Goal: Task Accomplishment & Management: Complete application form

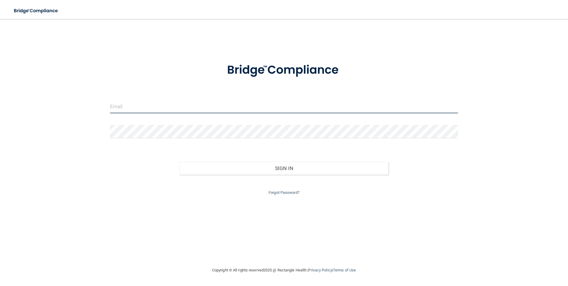
click at [172, 113] on input "email" at bounding box center [284, 106] width 348 height 13
type input "[EMAIL_ADDRESS][DOMAIN_NAME]"
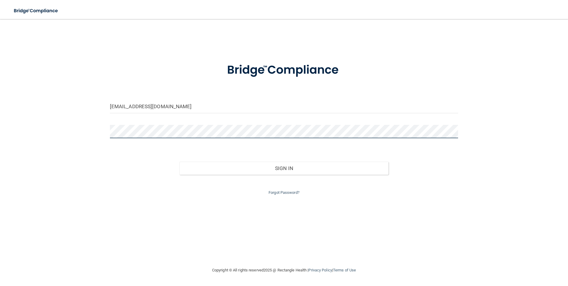
click at [179, 162] on button "Sign In" at bounding box center [283, 168] width 209 height 13
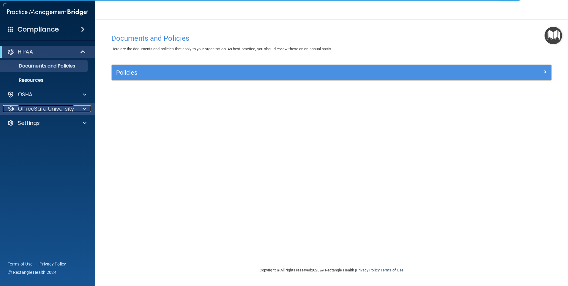
click at [42, 110] on p "OfficeSafe University" at bounding box center [46, 108] width 56 height 7
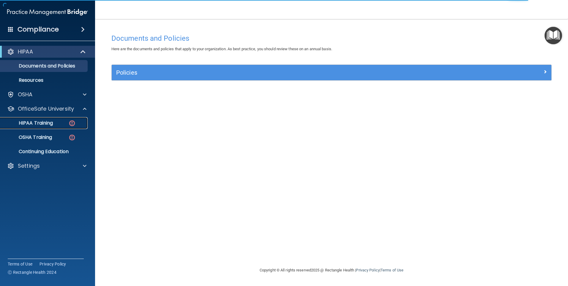
click at [41, 121] on p "HIPAA Training" at bounding box center [28, 123] width 49 height 6
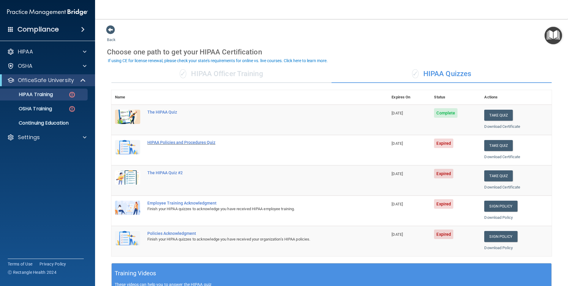
click at [165, 143] on div "HIPAA Policies and Procedures Quiz" at bounding box center [252, 142] width 211 height 5
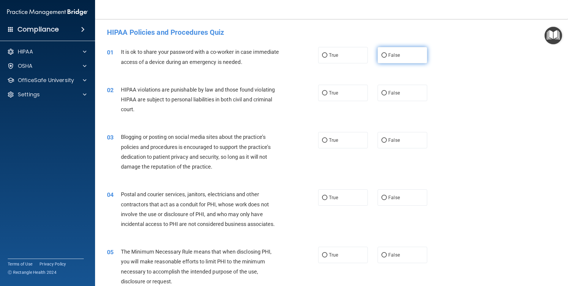
click at [381, 58] on label "False" at bounding box center [402, 55] width 50 height 16
click at [381, 58] on input "False" at bounding box center [383, 55] width 5 height 4
radio input "true"
click at [360, 89] on label "True" at bounding box center [343, 93] width 50 height 16
click at [327, 91] on input "True" at bounding box center [324, 93] width 5 height 4
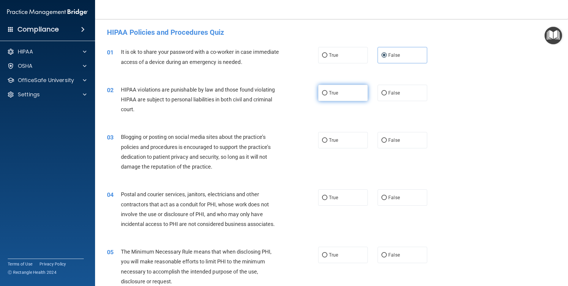
radio input "true"
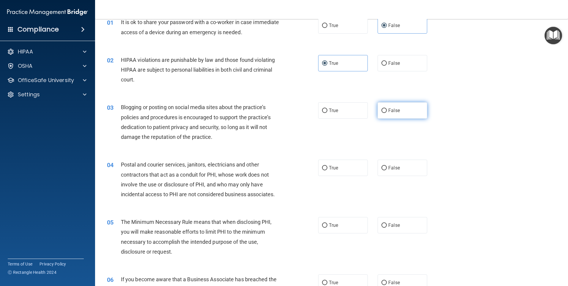
click at [388, 106] on label "False" at bounding box center [402, 110] width 50 height 16
click at [387, 108] on input "False" at bounding box center [383, 110] width 5 height 4
radio input "true"
click at [345, 170] on label "True" at bounding box center [343, 167] width 50 height 16
click at [327, 170] on input "True" at bounding box center [324, 168] width 5 height 4
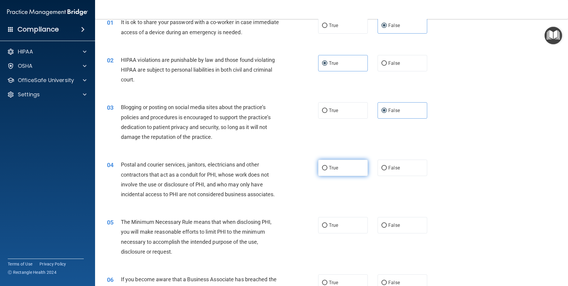
radio input "true"
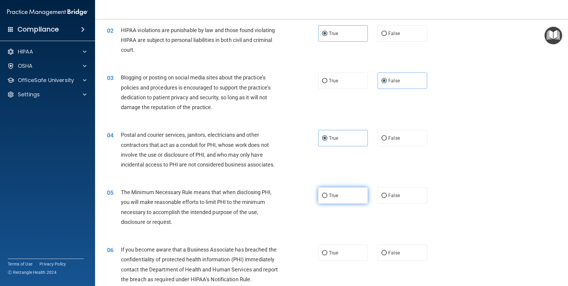
click at [340, 192] on label "True" at bounding box center [343, 195] width 50 height 16
click at [327, 193] on input "True" at bounding box center [324, 195] width 5 height 4
radio input "true"
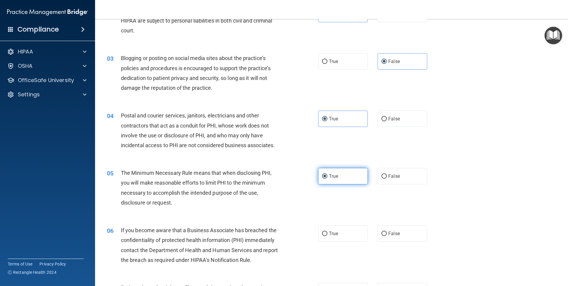
scroll to position [89, 0]
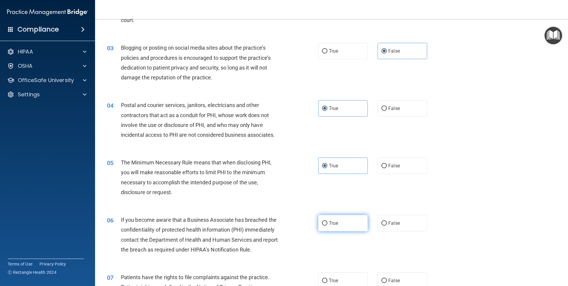
click at [356, 222] on label "True" at bounding box center [343, 223] width 50 height 16
click at [327, 222] on input "True" at bounding box center [324, 223] width 5 height 4
radio input "true"
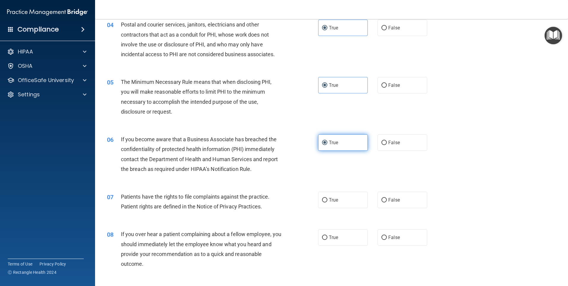
scroll to position [178, 0]
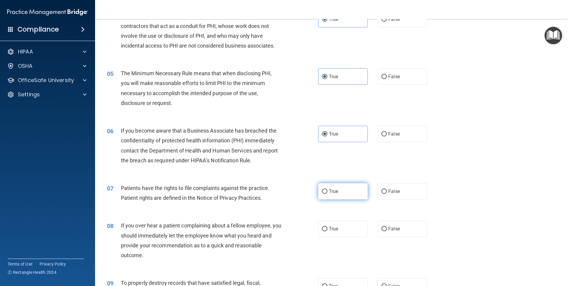
click at [349, 191] on label "True" at bounding box center [343, 191] width 50 height 16
click at [327, 191] on input "True" at bounding box center [324, 191] width 5 height 4
radio input "true"
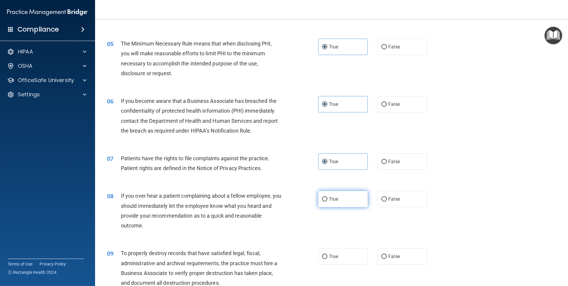
click at [347, 200] on label "True" at bounding box center [343, 199] width 50 height 16
click at [327, 200] on input "True" at bounding box center [324, 199] width 5 height 4
radio input "true"
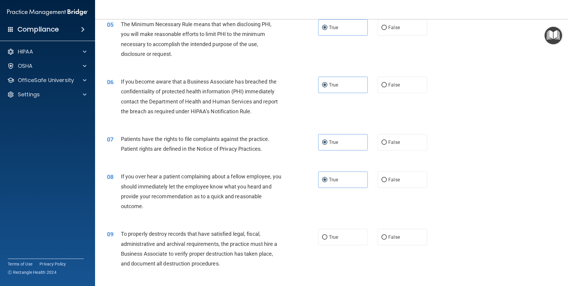
scroll to position [238, 0]
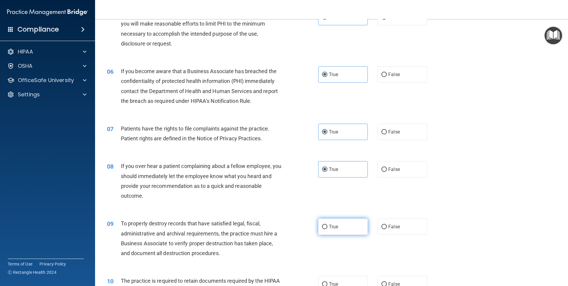
click at [338, 226] on label "True" at bounding box center [343, 226] width 50 height 16
click at [327, 226] on input "True" at bounding box center [324, 227] width 5 height 4
radio input "true"
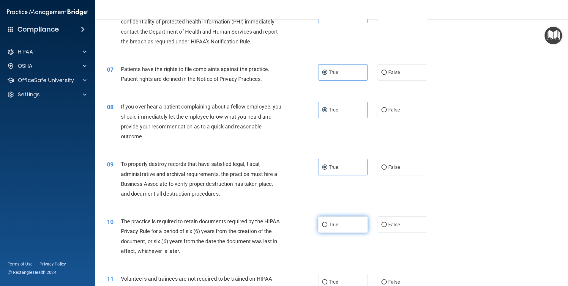
click at [333, 228] on label "True" at bounding box center [343, 224] width 50 height 16
click at [327, 227] on input "True" at bounding box center [324, 224] width 5 height 4
radio input "true"
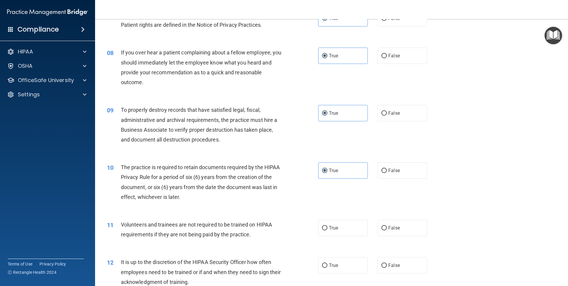
scroll to position [356, 0]
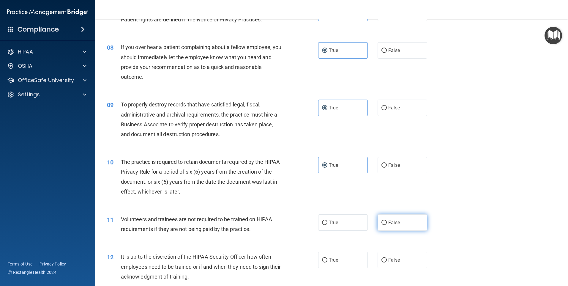
click at [384, 224] on label "False" at bounding box center [402, 222] width 50 height 16
click at [384, 224] on input "False" at bounding box center [383, 222] width 5 height 4
radio input "true"
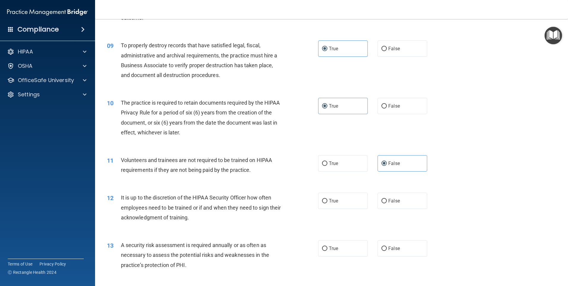
scroll to position [416, 0]
click at [399, 205] on label "False" at bounding box center [402, 200] width 50 height 16
click at [387, 203] on input "False" at bounding box center [383, 200] width 5 height 4
radio input "true"
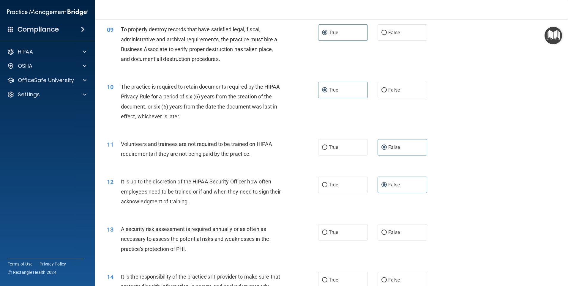
scroll to position [446, 0]
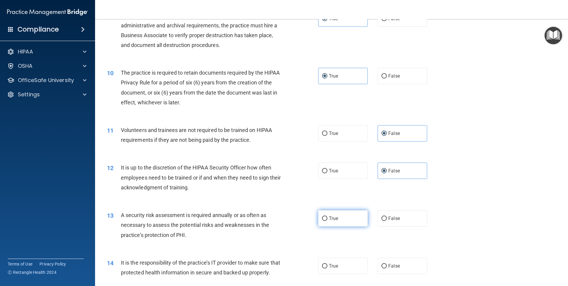
click at [350, 216] on label "True" at bounding box center [343, 218] width 50 height 16
click at [327, 216] on input "True" at bounding box center [324, 218] width 5 height 4
radio input "true"
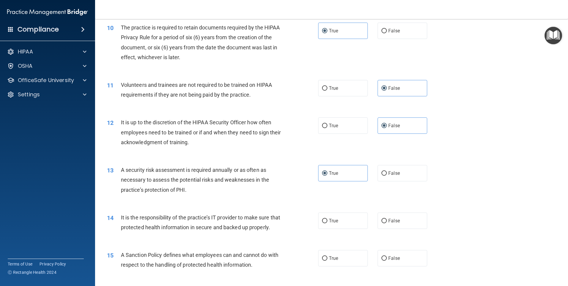
scroll to position [505, 0]
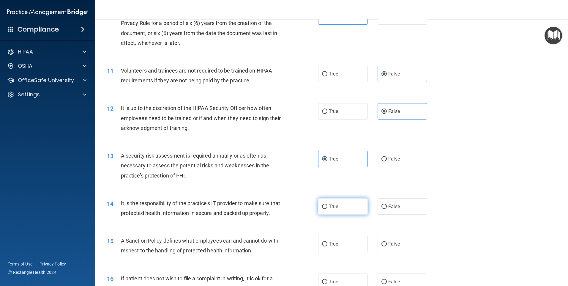
click at [363, 203] on label "True" at bounding box center [343, 206] width 50 height 16
click at [327, 204] on input "True" at bounding box center [324, 206] width 5 height 4
radio input "true"
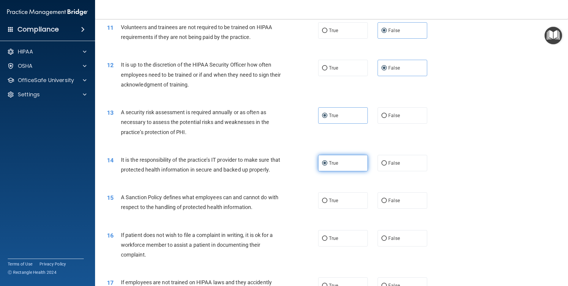
scroll to position [564, 0]
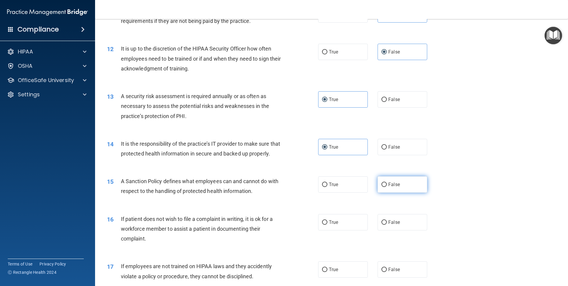
click at [409, 192] on label "False" at bounding box center [402, 184] width 50 height 16
click at [387, 187] on input "False" at bounding box center [383, 184] width 5 height 4
radio input "true"
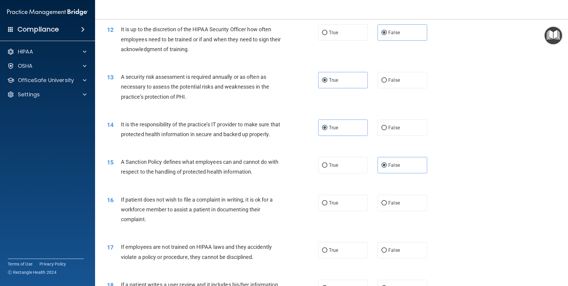
scroll to position [594, 0]
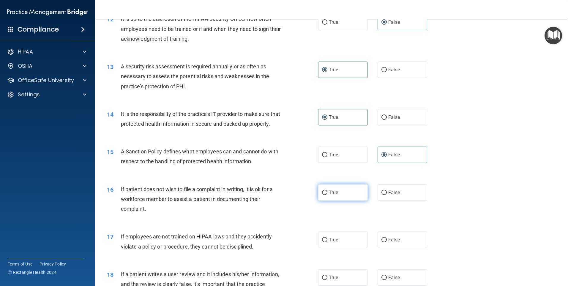
click at [350, 200] on label "True" at bounding box center [343, 192] width 50 height 16
click at [327, 195] on input "True" at bounding box center [324, 192] width 5 height 4
radio input "true"
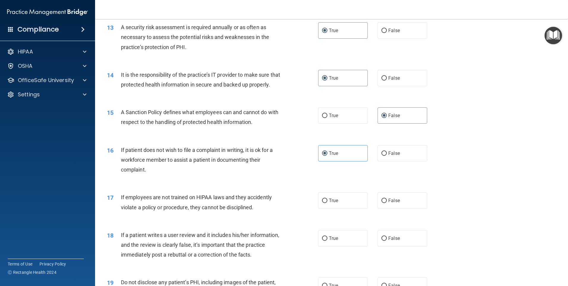
scroll to position [653, 0]
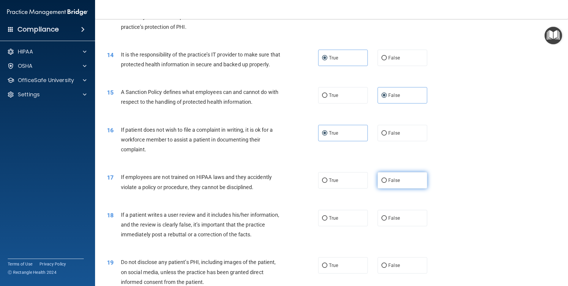
click at [394, 183] on span "False" at bounding box center [394, 180] width 12 height 6
click at [387, 183] on input "False" at bounding box center [383, 180] width 5 height 4
radio input "true"
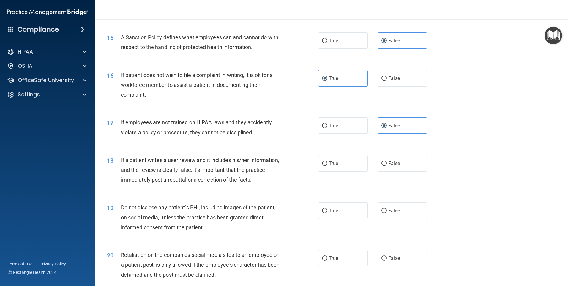
scroll to position [713, 0]
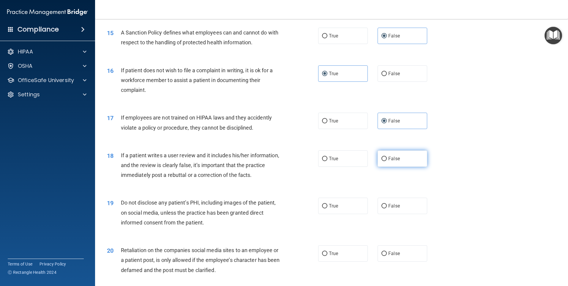
click at [387, 165] on label "False" at bounding box center [402, 158] width 50 height 16
click at [387, 161] on input "False" at bounding box center [383, 159] width 5 height 4
radio input "true"
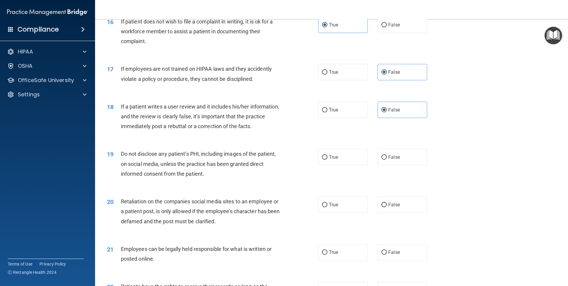
scroll to position [772, 0]
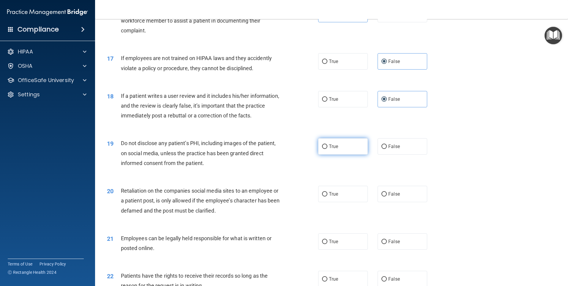
click at [333, 154] on label "True" at bounding box center [343, 146] width 50 height 16
click at [327, 149] on input "True" at bounding box center [324, 146] width 5 height 4
radio input "true"
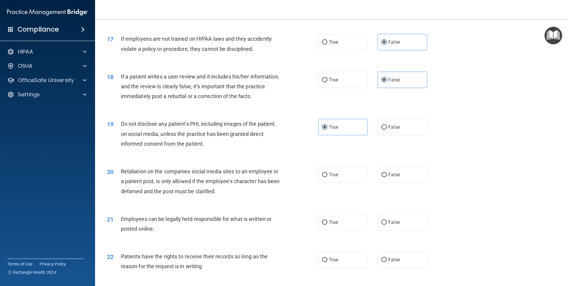
scroll to position [802, 0]
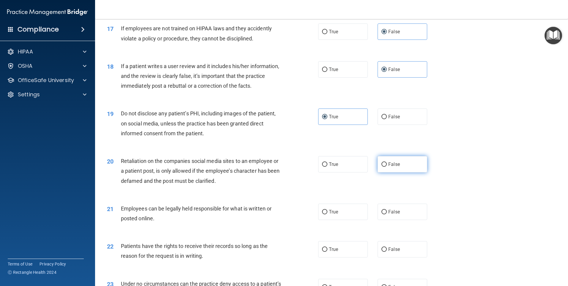
click at [384, 171] on label "False" at bounding box center [402, 164] width 50 height 16
click at [384, 167] on input "False" at bounding box center [383, 164] width 5 height 4
radio input "true"
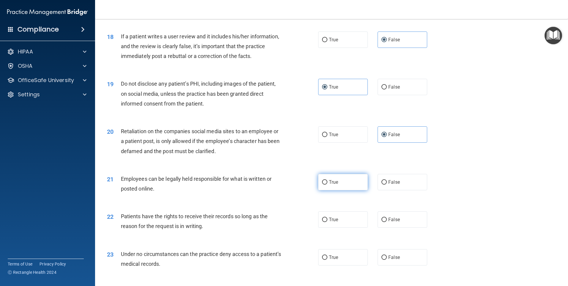
click at [342, 190] on label "True" at bounding box center [343, 182] width 50 height 16
click at [327, 184] on input "True" at bounding box center [324, 182] width 5 height 4
radio input "true"
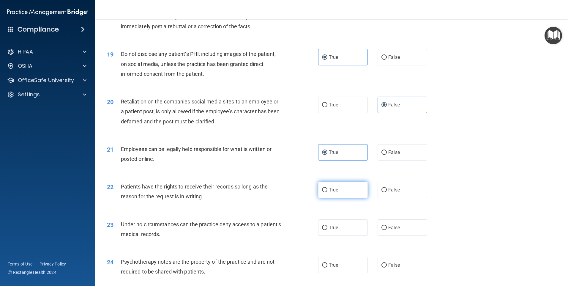
click at [350, 196] on label "True" at bounding box center [343, 189] width 50 height 16
click at [327, 192] on input "True" at bounding box center [324, 190] width 5 height 4
radio input "true"
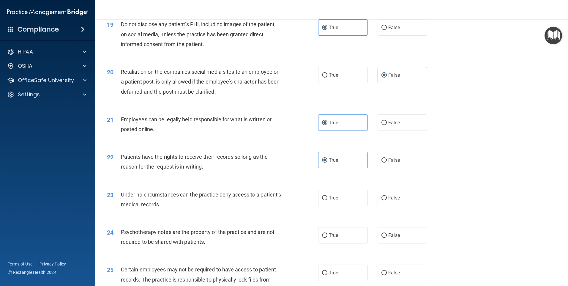
scroll to position [921, 0]
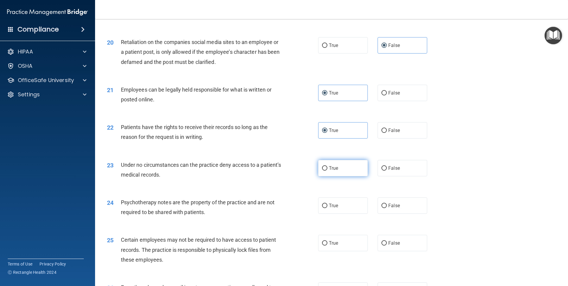
click at [341, 176] on label "True" at bounding box center [343, 168] width 50 height 16
click at [327, 170] on input "True" at bounding box center [324, 168] width 5 height 4
radio input "true"
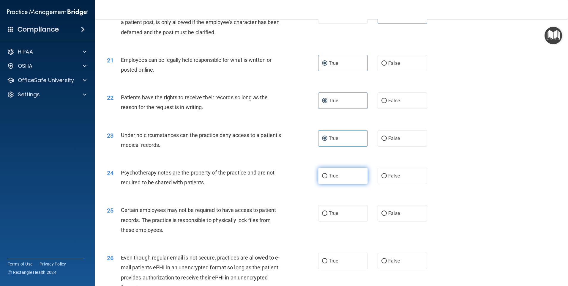
click at [337, 184] on label "True" at bounding box center [343, 176] width 50 height 16
click at [327, 178] on input "True" at bounding box center [324, 176] width 5 height 4
radio input "true"
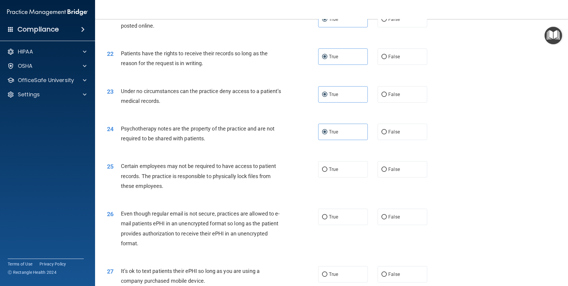
scroll to position [1010, 0]
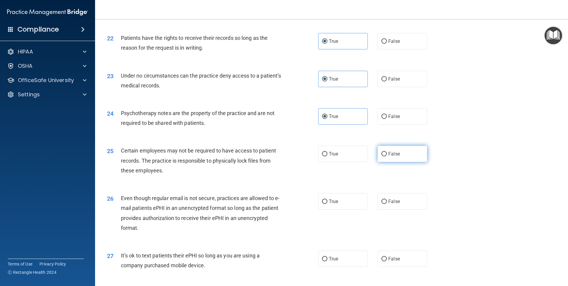
click at [386, 162] on label "False" at bounding box center [402, 154] width 50 height 16
click at [386, 156] on input "False" at bounding box center [383, 154] width 5 height 4
radio input "true"
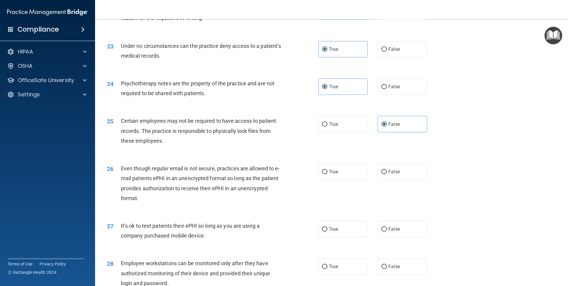
click at [390, 172] on div "26 Even though regular email is not secure, practices are allowed to e-mail pat…" at bounding box center [331, 184] width 458 height 57
click at [397, 190] on div "26 Even though regular email is not secure, practices are allowed to e-mail pat…" at bounding box center [331, 184] width 458 height 57
click at [394, 174] on span "False" at bounding box center [394, 172] width 12 height 6
click at [387, 174] on input "False" at bounding box center [383, 172] width 5 height 4
radio input "true"
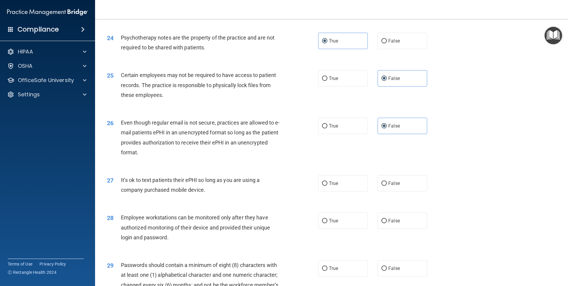
scroll to position [1099, 0]
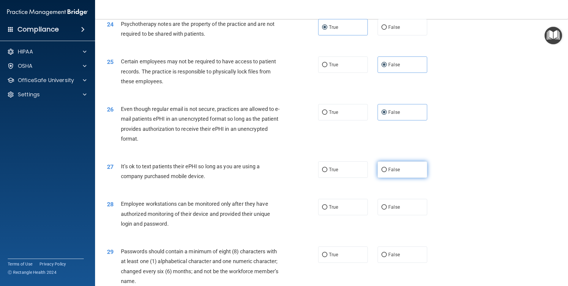
click at [381, 172] on input "False" at bounding box center [383, 170] width 5 height 4
radio input "true"
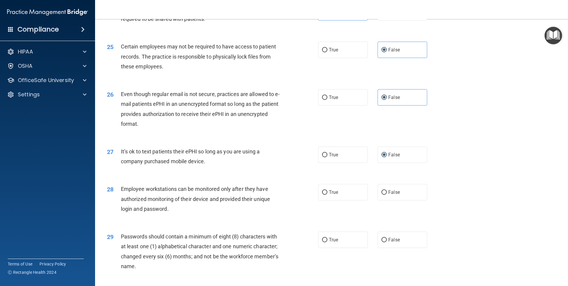
scroll to position [1129, 0]
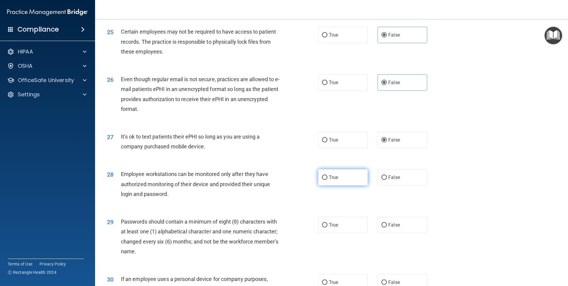
click at [329, 180] on span "True" at bounding box center [333, 177] width 9 height 6
click at [327, 180] on input "True" at bounding box center [324, 177] width 5 height 4
radio input "true"
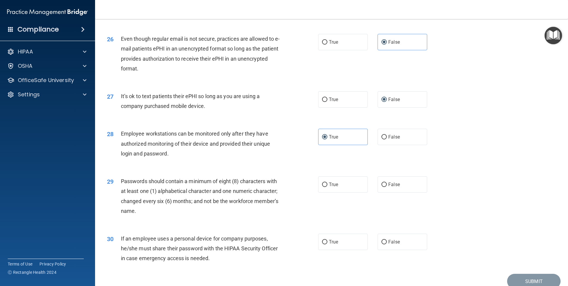
scroll to position [1188, 0]
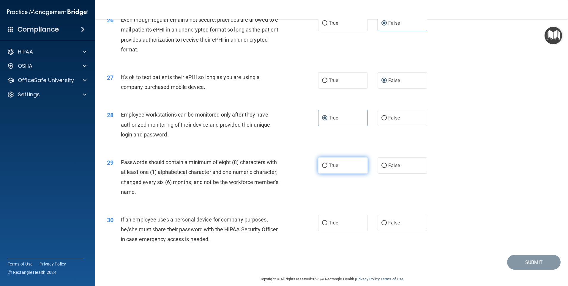
click at [339, 173] on label "True" at bounding box center [343, 165] width 50 height 16
click at [327, 168] on input "True" at bounding box center [324, 165] width 5 height 4
radio input "true"
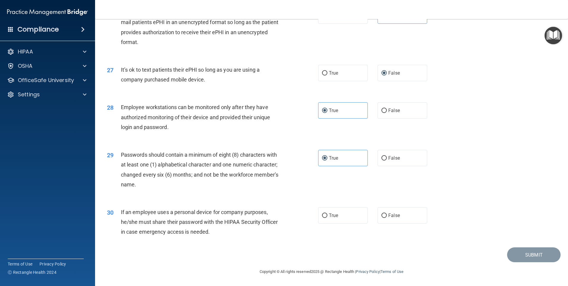
scroll to position [1205, 0]
click at [386, 211] on label "False" at bounding box center [402, 215] width 50 height 16
click at [386, 213] on input "False" at bounding box center [383, 215] width 5 height 4
radio input "true"
click at [528, 253] on button "Submit" at bounding box center [533, 254] width 53 height 15
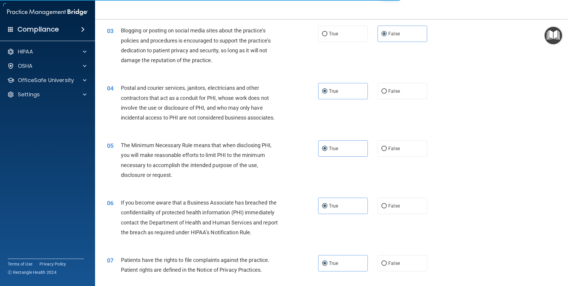
scroll to position [47, 0]
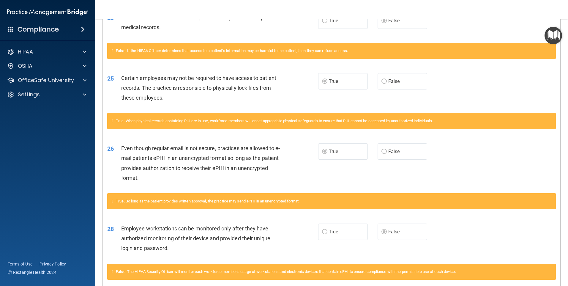
scroll to position [555, 0]
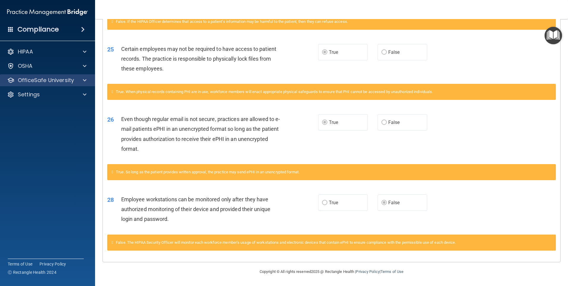
click at [45, 85] on div "OfficeSafe University" at bounding box center [47, 80] width 95 height 12
click at [39, 80] on p "OfficeSafe University" at bounding box center [46, 80] width 56 height 7
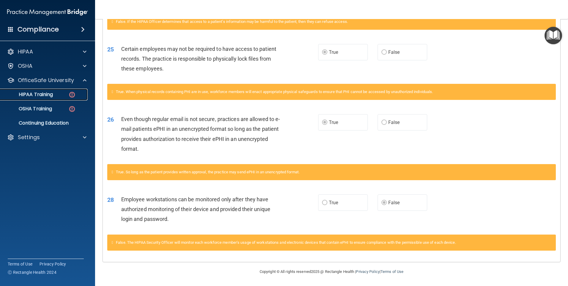
click at [39, 92] on p "HIPAA Training" at bounding box center [28, 94] width 49 height 6
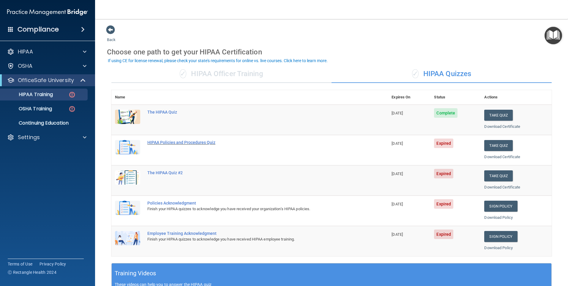
click at [187, 140] on div "HIPAA Policies and Procedures Quiz" at bounding box center [252, 142] width 211 height 5
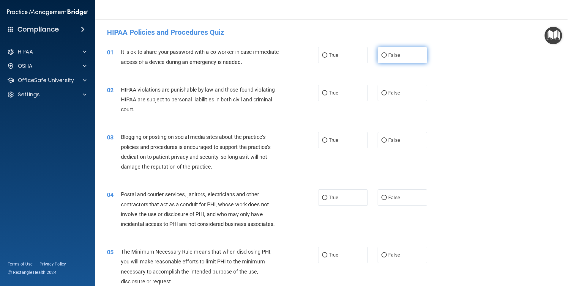
click at [396, 55] on span "False" at bounding box center [394, 55] width 12 height 6
click at [387, 55] on input "False" at bounding box center [383, 55] width 5 height 4
radio input "true"
click at [349, 93] on label "True" at bounding box center [343, 93] width 50 height 16
click at [327, 93] on input "True" at bounding box center [324, 93] width 5 height 4
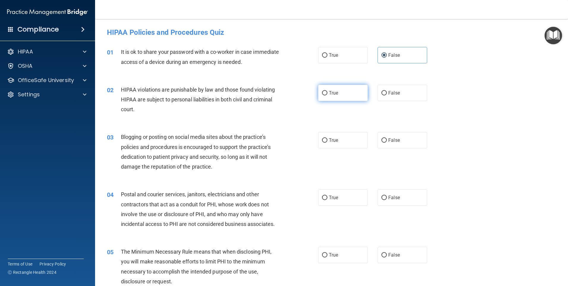
radio input "true"
click at [409, 156] on div "03 Blogging or posting on social media sites about the practice’s policies and …" at bounding box center [331, 152] width 458 height 57
click at [407, 143] on label "False" at bounding box center [402, 140] width 50 height 16
click at [387, 143] on input "False" at bounding box center [383, 140] width 5 height 4
radio input "true"
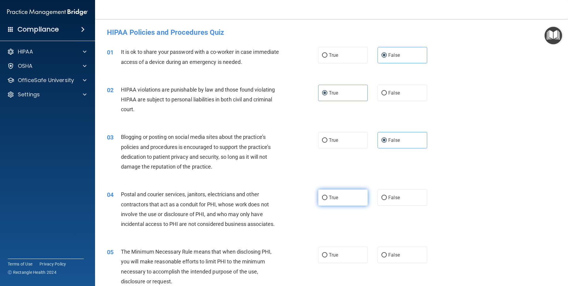
click at [348, 192] on label "True" at bounding box center [343, 197] width 50 height 16
click at [327, 195] on input "True" at bounding box center [324, 197] width 5 height 4
radio input "true"
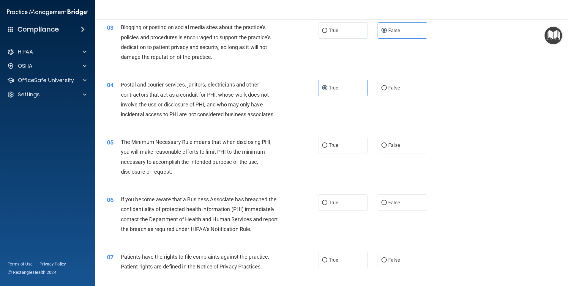
scroll to position [119, 0]
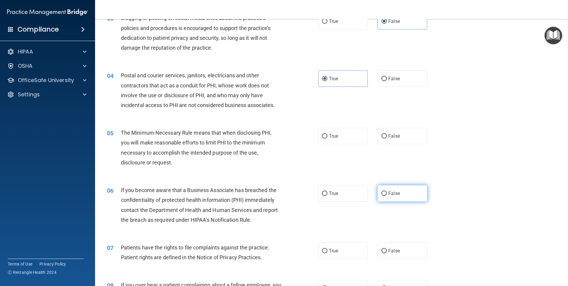
click at [381, 195] on input "False" at bounding box center [383, 193] width 5 height 4
radio input "true"
click at [383, 250] on input "False" at bounding box center [383, 251] width 5 height 4
radio input "true"
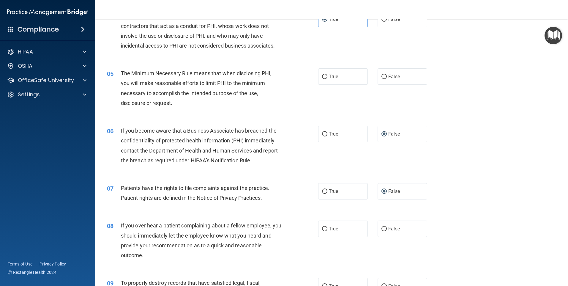
scroll to position [208, 0]
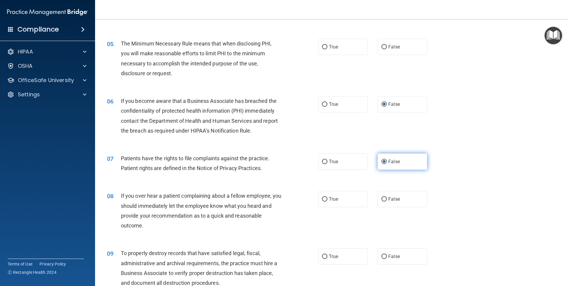
click at [381, 162] on input "False" at bounding box center [383, 161] width 5 height 4
click at [337, 160] on label "True" at bounding box center [343, 161] width 50 height 16
click at [327, 160] on input "True" at bounding box center [324, 161] width 5 height 4
radio input "true"
radio input "false"
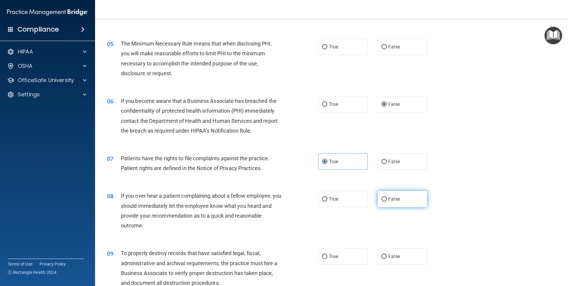
click at [385, 201] on label "False" at bounding box center [402, 199] width 50 height 16
click at [385, 201] on input "False" at bounding box center [383, 199] width 5 height 4
radio input "true"
click at [388, 255] on span "False" at bounding box center [394, 256] width 12 height 6
click at [387, 255] on input "False" at bounding box center [383, 256] width 5 height 4
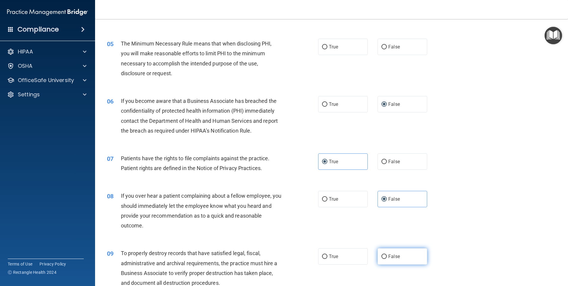
radio input "true"
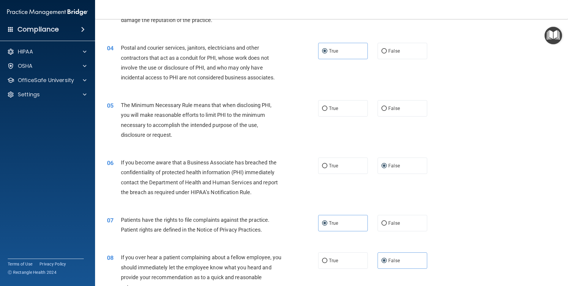
scroll to position [119, 0]
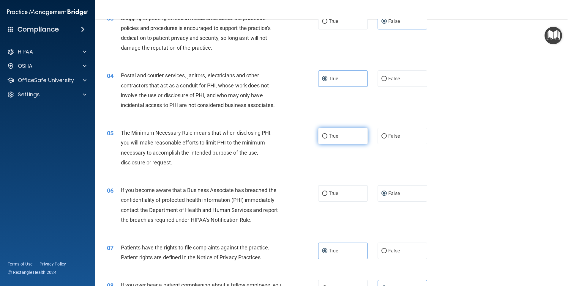
click at [346, 133] on label "True" at bounding box center [343, 136] width 50 height 16
click at [327, 134] on input "True" at bounding box center [324, 136] width 5 height 4
radio input "true"
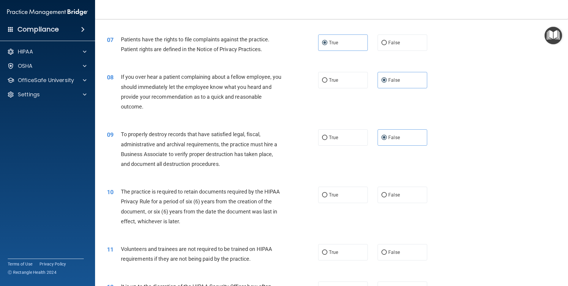
scroll to position [356, 0]
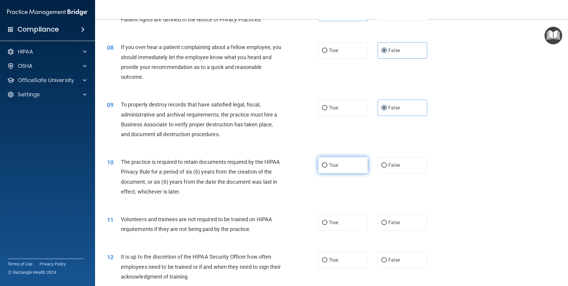
click at [331, 168] on label "True" at bounding box center [343, 165] width 50 height 16
click at [327, 168] on input "True" at bounding box center [324, 165] width 5 height 4
radio input "true"
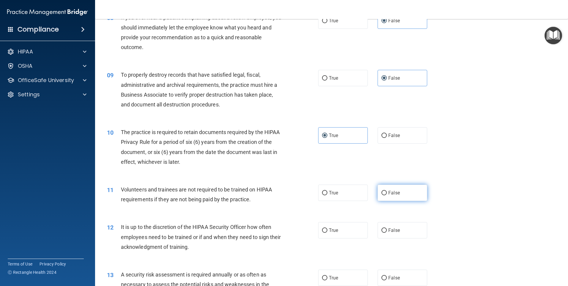
click at [407, 190] on label "False" at bounding box center [402, 192] width 50 height 16
click at [387, 191] on input "False" at bounding box center [383, 193] width 5 height 4
radio input "true"
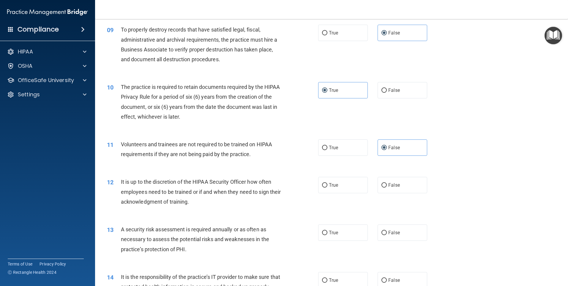
scroll to position [446, 0]
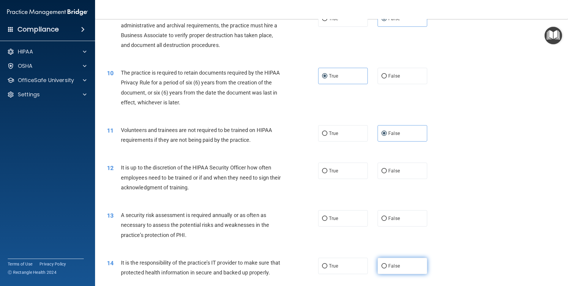
click at [394, 268] on span "False" at bounding box center [394, 266] width 12 height 6
click at [387, 268] on input "False" at bounding box center [383, 266] width 5 height 4
radio input "true"
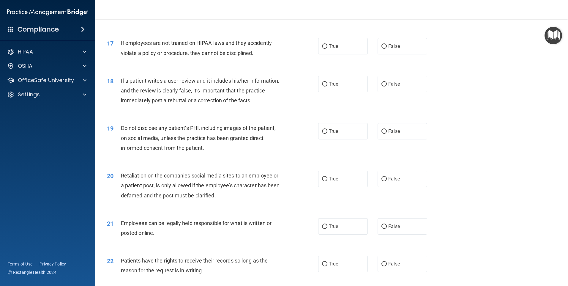
scroll to position [802, 0]
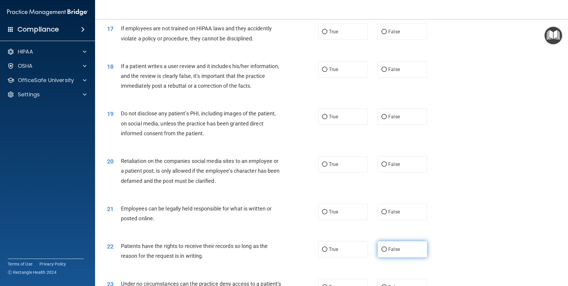
click at [392, 257] on label "False" at bounding box center [402, 249] width 50 height 16
click at [387, 252] on input "False" at bounding box center [383, 249] width 5 height 4
radio input "true"
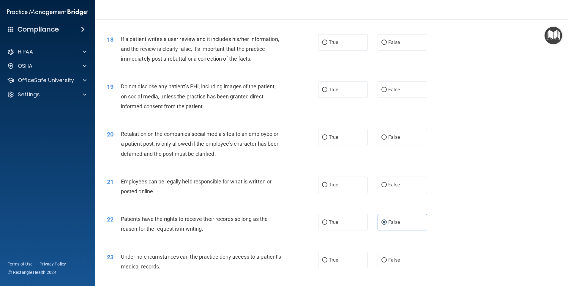
scroll to position [861, 0]
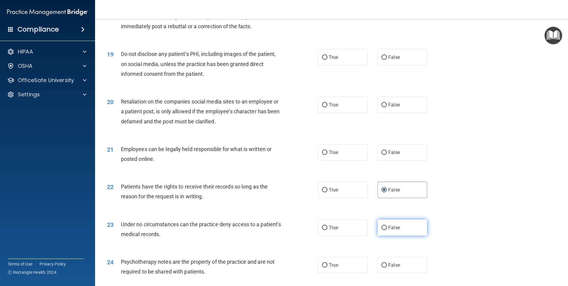
click at [392, 230] on span "False" at bounding box center [394, 228] width 12 height 6
click at [387, 230] on input "False" at bounding box center [383, 227] width 5 height 4
radio input "true"
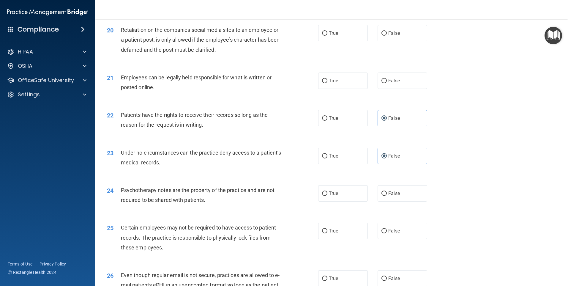
scroll to position [950, 0]
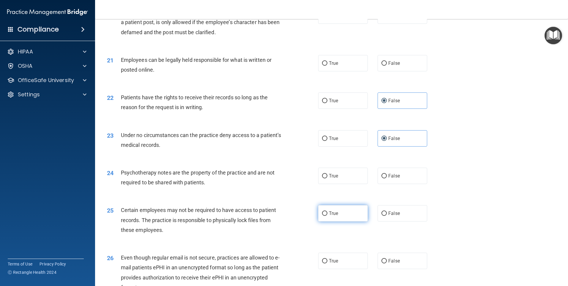
click at [344, 221] on label "True" at bounding box center [343, 213] width 50 height 16
click at [327, 216] on input "True" at bounding box center [324, 213] width 5 height 4
radio input "true"
click at [346, 269] on label "True" at bounding box center [343, 260] width 50 height 16
click at [327, 263] on input "True" at bounding box center [324, 261] width 5 height 4
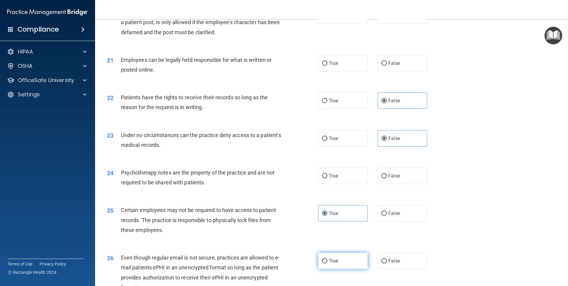
radio input "true"
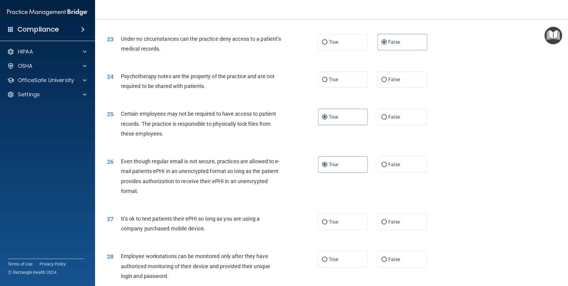
scroll to position [1069, 0]
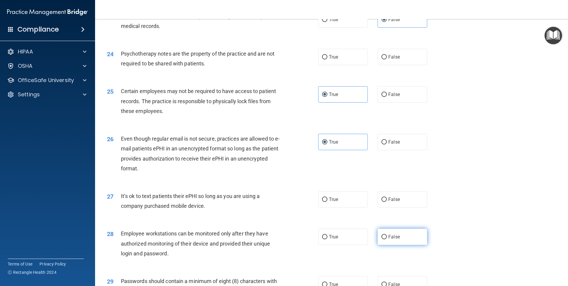
click at [397, 245] on label "False" at bounding box center [402, 236] width 50 height 16
click at [387, 239] on input "False" at bounding box center [383, 237] width 5 height 4
radio input "true"
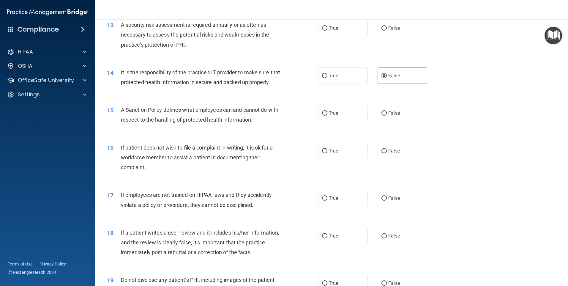
scroll to position [653, 0]
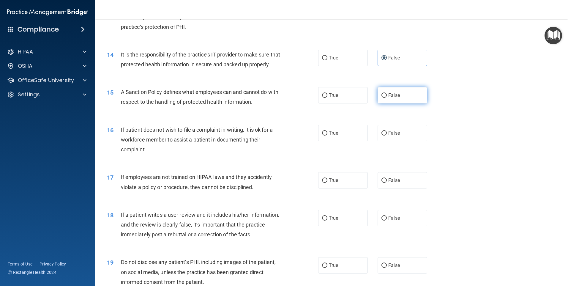
click at [393, 98] on span "False" at bounding box center [394, 95] width 12 height 6
click at [387, 98] on input "False" at bounding box center [383, 95] width 5 height 4
radio input "true"
click at [337, 141] on label "True" at bounding box center [343, 133] width 50 height 16
click at [327, 135] on input "True" at bounding box center [324, 133] width 5 height 4
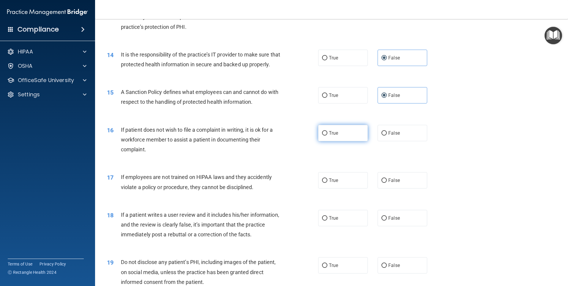
radio input "true"
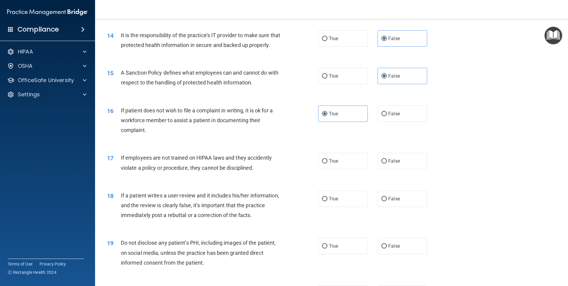
scroll to position [683, 0]
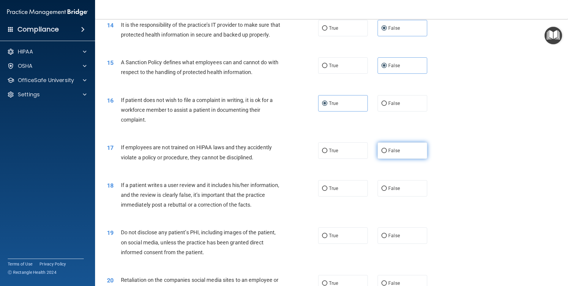
click at [400, 159] on label "False" at bounding box center [402, 150] width 50 height 16
click at [387, 153] on input "False" at bounding box center [383, 151] width 5 height 4
radio input "true"
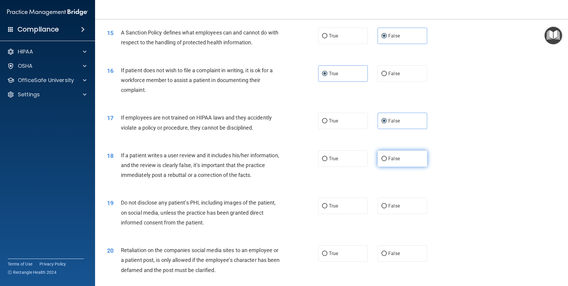
click at [403, 167] on label "False" at bounding box center [402, 158] width 50 height 16
click at [387, 161] on input "False" at bounding box center [383, 159] width 5 height 4
radio input "true"
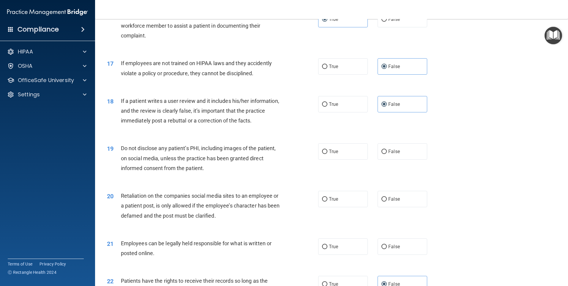
scroll to position [772, 0]
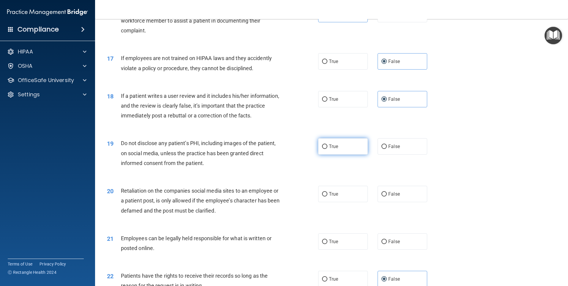
click at [335, 149] on span "True" at bounding box center [333, 146] width 9 height 6
click at [327, 149] on input "True" at bounding box center [324, 146] width 5 height 4
radio input "true"
click at [394, 153] on label "False" at bounding box center [402, 146] width 50 height 16
click at [387, 149] on input "False" at bounding box center [383, 146] width 5 height 4
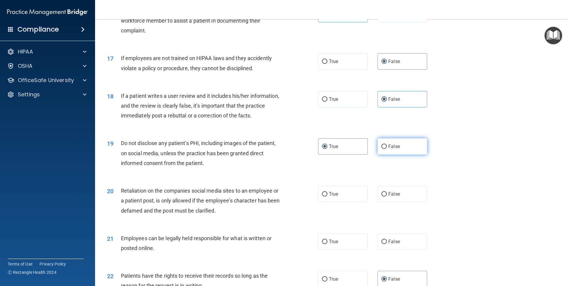
radio input "true"
radio input "false"
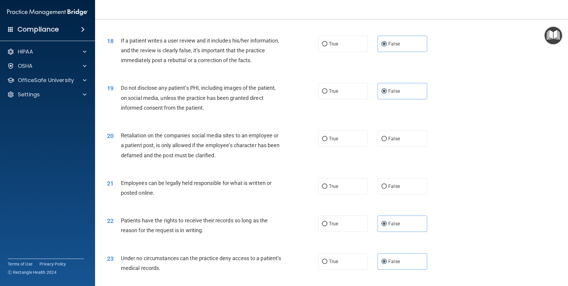
scroll to position [832, 0]
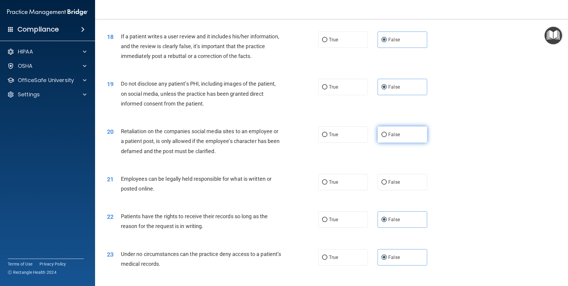
click at [392, 137] on span "False" at bounding box center [394, 135] width 12 height 6
click at [387, 137] on input "False" at bounding box center [383, 134] width 5 height 4
radio input "true"
click at [336, 185] on span "True" at bounding box center [333, 182] width 9 height 6
click at [327, 184] on input "True" at bounding box center [324, 182] width 5 height 4
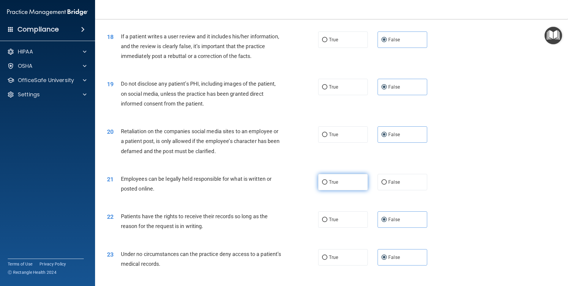
radio input "true"
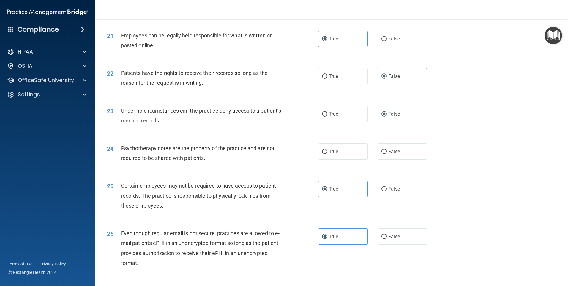
scroll to position [1010, 0]
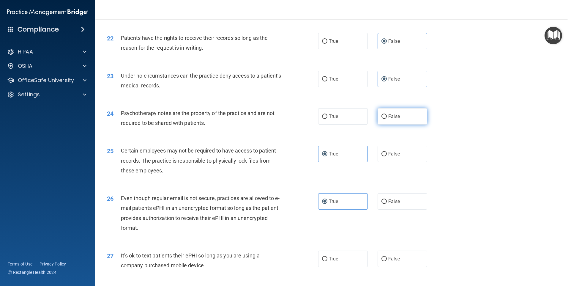
click at [398, 124] on label "False" at bounding box center [402, 116] width 50 height 16
click at [387, 119] on input "False" at bounding box center [383, 116] width 5 height 4
radio input "true"
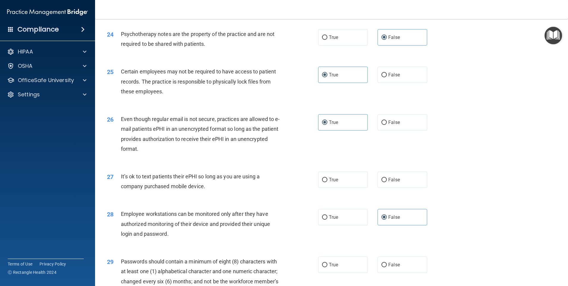
scroll to position [1129, 0]
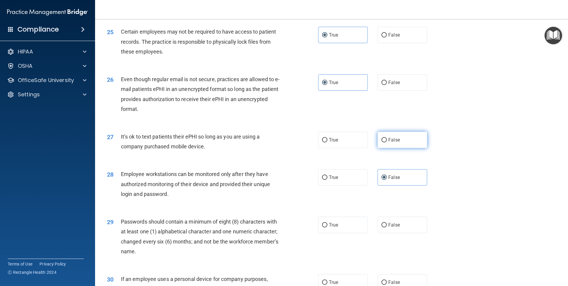
click at [395, 143] on span "False" at bounding box center [394, 140] width 12 height 6
click at [387, 142] on input "False" at bounding box center [383, 140] width 5 height 4
radio input "true"
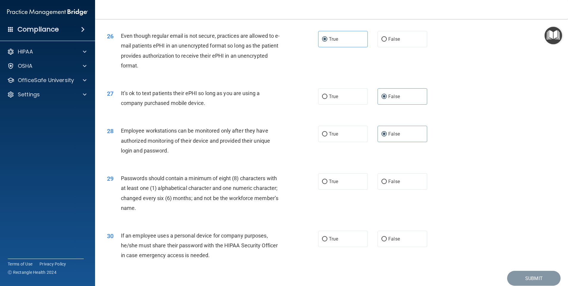
scroll to position [1188, 0]
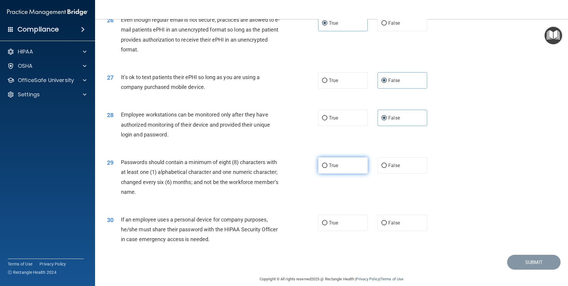
click at [347, 172] on label "True" at bounding box center [343, 165] width 50 height 16
click at [327, 168] on input "True" at bounding box center [324, 165] width 5 height 4
radio input "true"
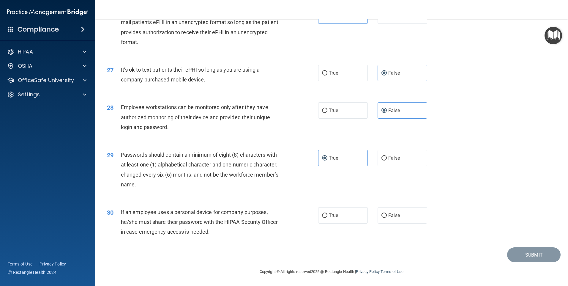
scroll to position [1205, 0]
click at [382, 215] on input "False" at bounding box center [383, 215] width 5 height 4
radio input "true"
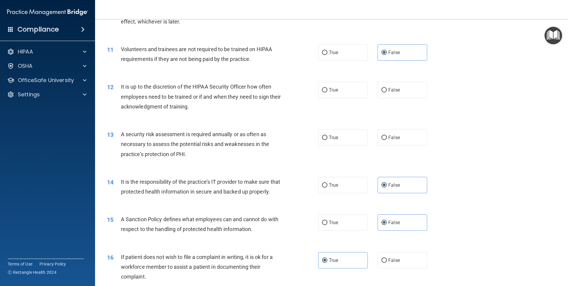
scroll to position [522, 0]
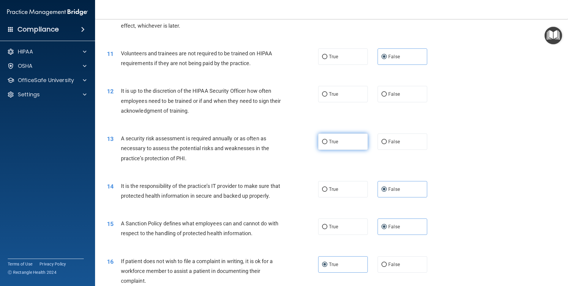
click at [344, 141] on label "True" at bounding box center [343, 141] width 50 height 16
click at [327, 141] on input "True" at bounding box center [324, 142] width 5 height 4
radio input "true"
click at [394, 94] on span "False" at bounding box center [394, 94] width 12 height 6
click at [387, 94] on input "False" at bounding box center [383, 94] width 5 height 4
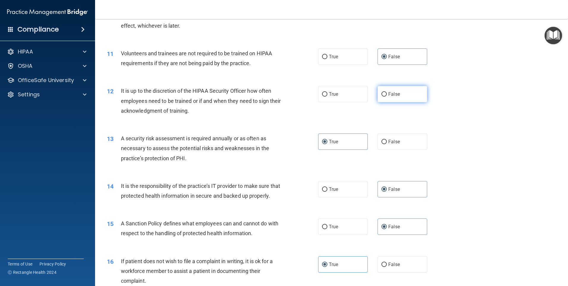
radio input "true"
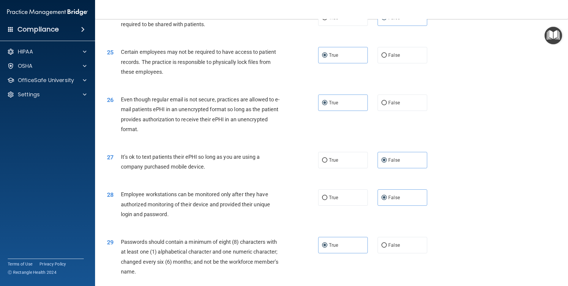
scroll to position [1205, 0]
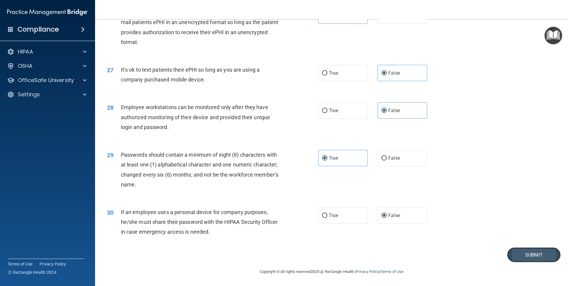
click at [522, 255] on button "Submit" at bounding box center [533, 254] width 53 height 15
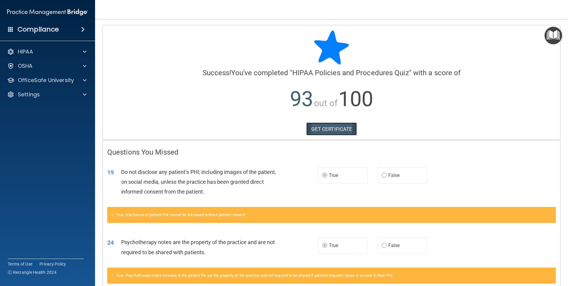
click at [331, 127] on link "GET CERTIFICATE" at bounding box center [331, 128] width 51 height 13
click at [42, 78] on p "OfficeSafe University" at bounding box center [46, 80] width 56 height 7
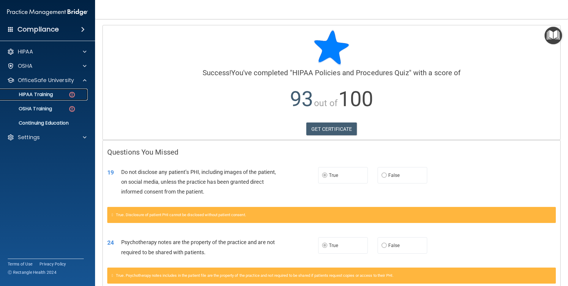
click at [46, 94] on p "HIPAA Training" at bounding box center [28, 94] width 49 height 6
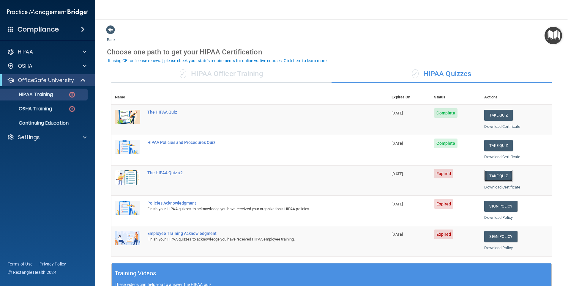
click at [489, 173] on button "Take Quiz" at bounding box center [498, 175] width 29 height 11
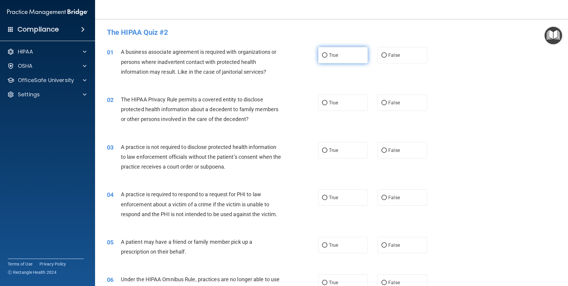
click at [351, 59] on label "True" at bounding box center [343, 55] width 50 height 16
click at [327, 58] on input "True" at bounding box center [324, 55] width 5 height 4
radio input "true"
click at [346, 105] on label "True" at bounding box center [343, 102] width 50 height 16
click at [327, 105] on input "True" at bounding box center [324, 103] width 5 height 4
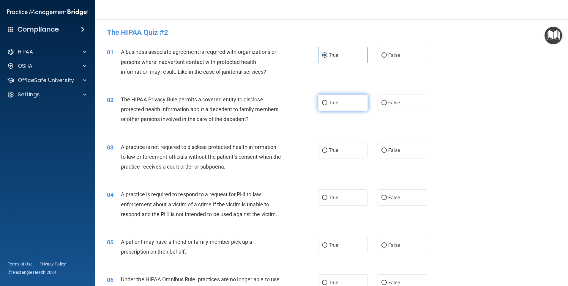
radio input "true"
click at [348, 147] on label "True" at bounding box center [343, 150] width 50 height 16
click at [327, 148] on input "True" at bounding box center [324, 150] width 5 height 4
radio input "true"
click at [349, 190] on label "True" at bounding box center [343, 197] width 50 height 16
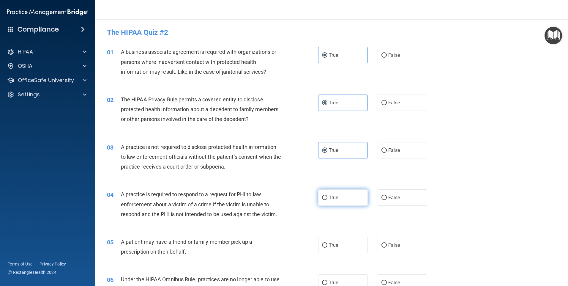
click at [327, 195] on input "True" at bounding box center [324, 197] width 5 height 4
radio input "true"
click at [361, 246] on label "True" at bounding box center [343, 245] width 50 height 16
click at [327, 246] on input "True" at bounding box center [324, 245] width 5 height 4
radio input "true"
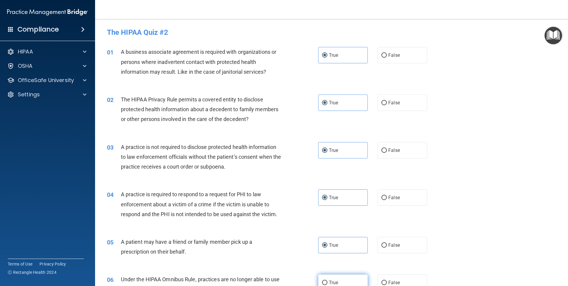
click at [351, 281] on label "True" at bounding box center [343, 282] width 50 height 16
click at [327, 281] on input "True" at bounding box center [324, 282] width 5 height 4
radio input "true"
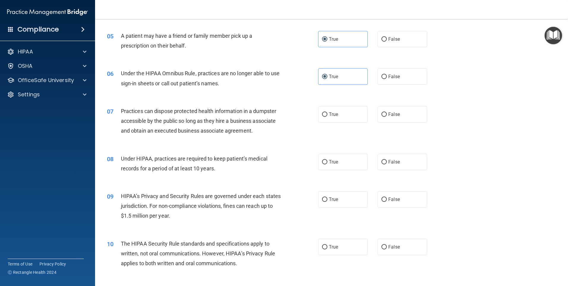
scroll to position [208, 0]
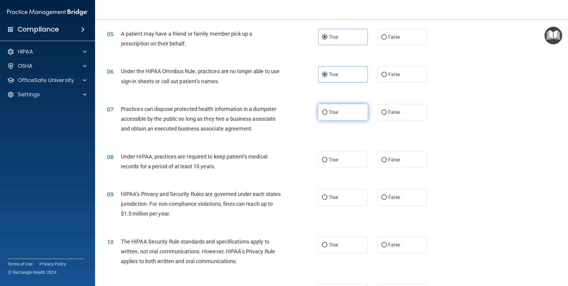
click at [323, 114] on input "True" at bounding box center [324, 112] width 5 height 4
radio input "true"
click at [337, 166] on label "True" at bounding box center [343, 159] width 50 height 16
click at [327, 162] on input "True" at bounding box center [324, 160] width 5 height 4
radio input "true"
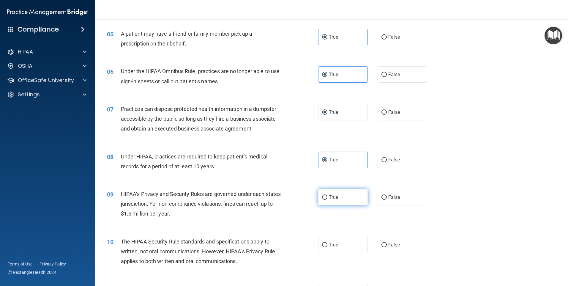
click at [343, 192] on label "True" at bounding box center [343, 197] width 50 height 16
click at [327, 195] on input "True" at bounding box center [324, 197] width 5 height 4
radio input "true"
click at [339, 232] on div "10 The HIPAA Security Rule standards and specifications apply to written, not o…" at bounding box center [331, 253] width 458 height 48
click at [339, 238] on label "True" at bounding box center [343, 244] width 50 height 16
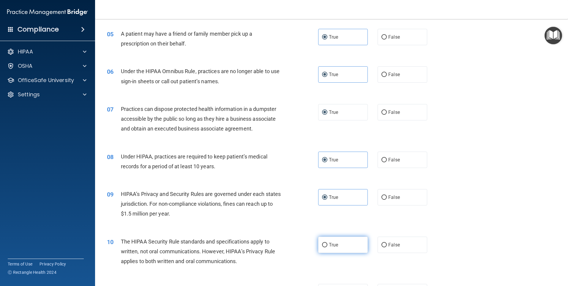
click at [327, 243] on input "True" at bounding box center [324, 245] width 5 height 4
radio input "true"
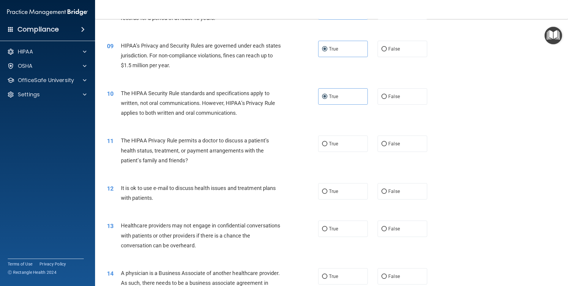
scroll to position [356, 0]
click at [334, 140] on label "True" at bounding box center [343, 143] width 50 height 16
click at [327, 141] on input "True" at bounding box center [324, 143] width 5 height 4
radio input "true"
click at [344, 198] on label "True" at bounding box center [343, 191] width 50 height 16
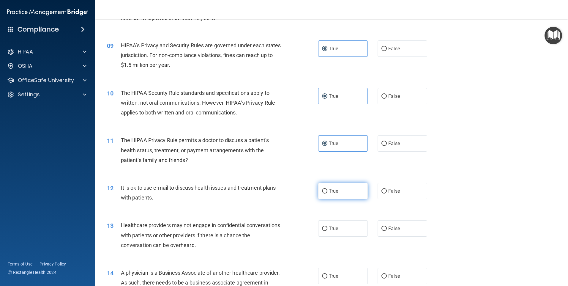
click at [327, 193] on input "True" at bounding box center [324, 191] width 5 height 4
radio input "true"
click at [348, 229] on label "True" at bounding box center [343, 228] width 50 height 16
click at [327, 229] on input "True" at bounding box center [324, 228] width 5 height 4
radio input "true"
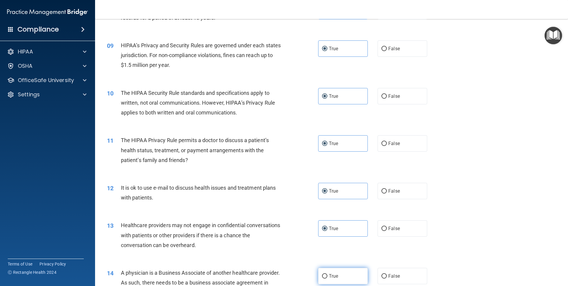
click at [350, 281] on label "True" at bounding box center [343, 276] width 50 height 16
click at [327, 278] on input "True" at bounding box center [324, 276] width 5 height 4
radio input "true"
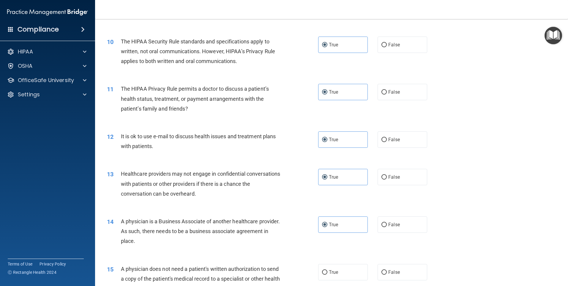
scroll to position [475, 0]
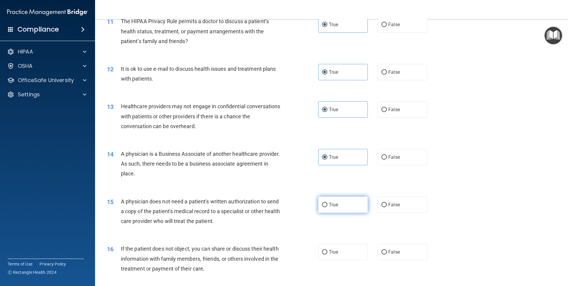
click at [341, 208] on label "True" at bounding box center [343, 204] width 50 height 16
click at [327, 207] on input "True" at bounding box center [324, 205] width 5 height 4
radio input "true"
click at [333, 252] on span "True" at bounding box center [333, 252] width 9 height 6
click at [327, 252] on input "True" at bounding box center [324, 252] width 5 height 4
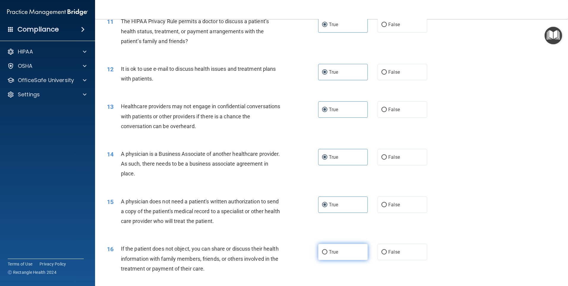
radio input "true"
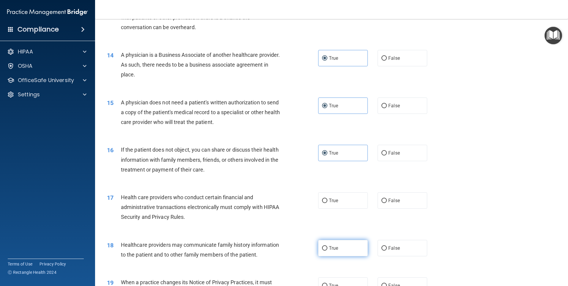
scroll to position [594, 0]
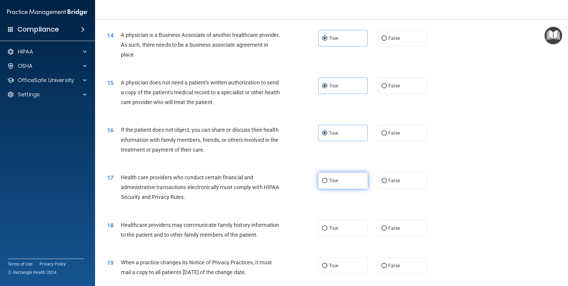
click at [334, 180] on span "True" at bounding box center [333, 181] width 9 height 6
click at [327, 180] on input "True" at bounding box center [324, 181] width 5 height 4
radio input "true"
click at [345, 232] on label "True" at bounding box center [343, 228] width 50 height 16
click at [327, 230] on input "True" at bounding box center [324, 228] width 5 height 4
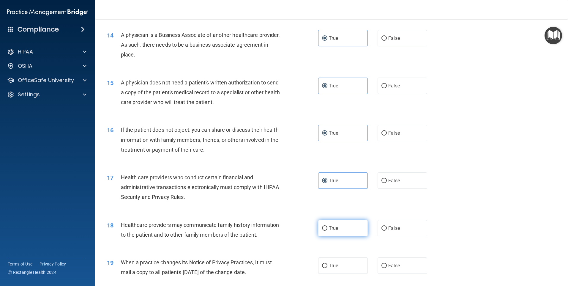
radio input "true"
click at [350, 263] on label "True" at bounding box center [343, 265] width 50 height 16
click at [327, 263] on input "True" at bounding box center [324, 265] width 5 height 4
radio input "true"
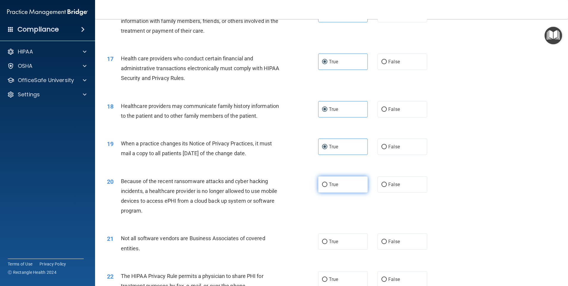
click at [339, 189] on label "True" at bounding box center [343, 184] width 50 height 16
click at [327, 187] on input "True" at bounding box center [324, 184] width 5 height 4
radio input "true"
click at [350, 243] on label "True" at bounding box center [343, 241] width 50 height 16
click at [327, 243] on input "True" at bounding box center [324, 241] width 5 height 4
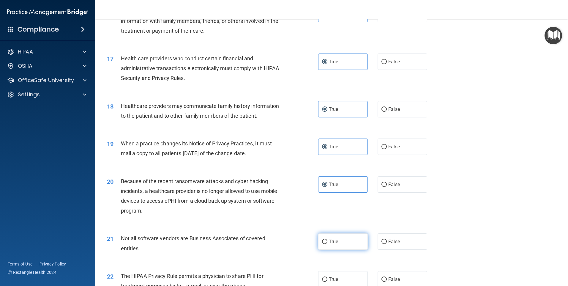
radio input "true"
click at [356, 271] on div "22 The HIPAA Privacy Rule permits a physician to share PHI for treatment purpos…" at bounding box center [331, 281] width 458 height 37
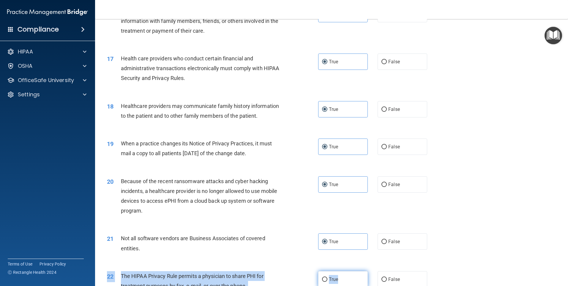
drag, startPoint x: 356, startPoint y: 271, endPoint x: 354, endPoint y: 276, distance: 5.7
click at [354, 276] on label "True" at bounding box center [343, 279] width 50 height 16
click at [327, 277] on input "True" at bounding box center [324, 279] width 5 height 4
radio input "true"
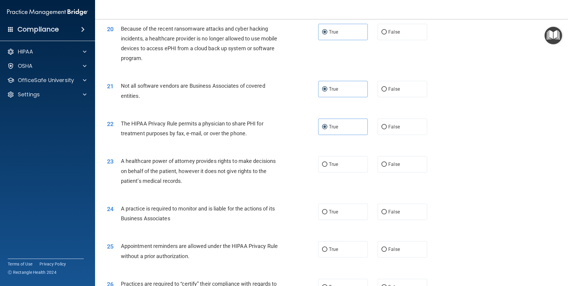
scroll to position [950, 0]
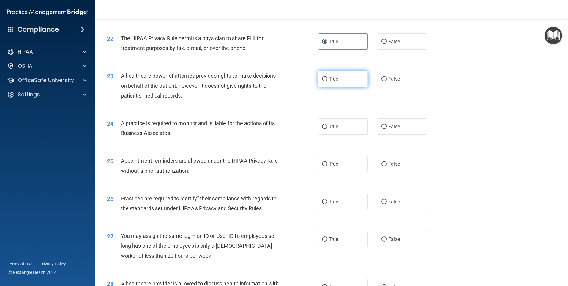
click at [341, 78] on label "True" at bounding box center [343, 79] width 50 height 16
click at [327, 78] on input "True" at bounding box center [324, 79] width 5 height 4
radio input "true"
click at [346, 131] on label "True" at bounding box center [343, 126] width 50 height 16
click at [327, 129] on input "True" at bounding box center [324, 126] width 5 height 4
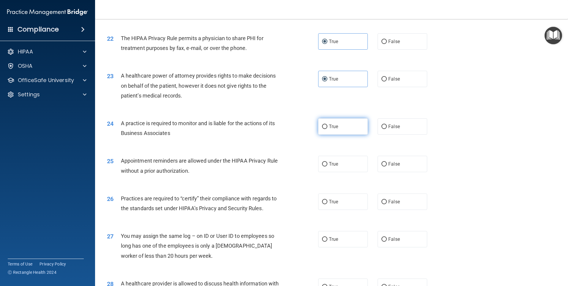
radio input "true"
click at [342, 159] on label "True" at bounding box center [343, 164] width 50 height 16
click at [327, 162] on input "True" at bounding box center [324, 164] width 5 height 4
radio input "true"
click at [342, 199] on label "True" at bounding box center [343, 201] width 50 height 16
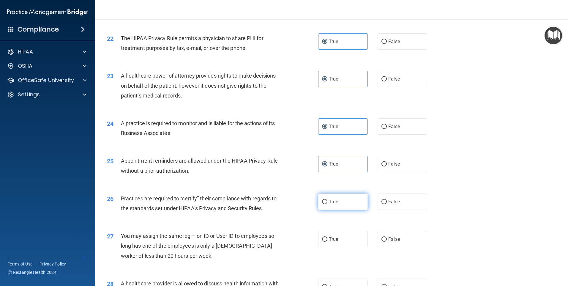
click at [327, 200] on input "True" at bounding box center [324, 202] width 5 height 4
radio input "true"
click at [343, 241] on label "True" at bounding box center [343, 239] width 50 height 16
click at [327, 241] on input "True" at bounding box center [324, 239] width 5 height 4
radio input "true"
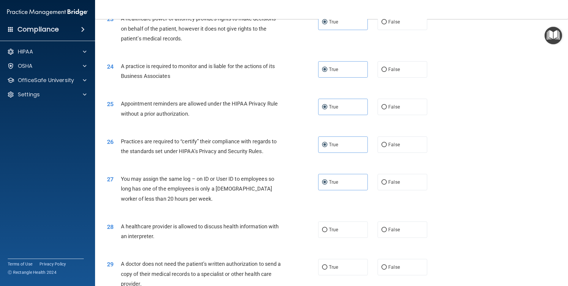
scroll to position [1097, 0]
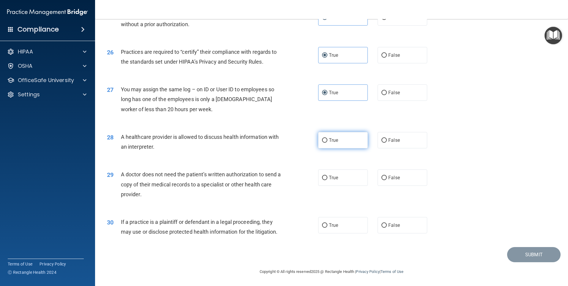
click at [335, 141] on span "True" at bounding box center [333, 140] width 9 height 6
click at [327, 141] on input "True" at bounding box center [324, 140] width 5 height 4
radio input "true"
click at [339, 184] on label "True" at bounding box center [343, 177] width 50 height 16
click at [327, 180] on input "True" at bounding box center [324, 178] width 5 height 4
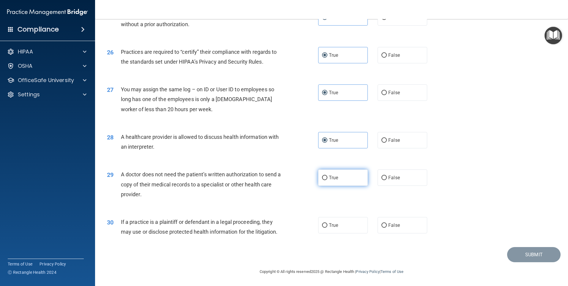
radio input "true"
click at [338, 223] on label "True" at bounding box center [343, 225] width 50 height 16
click at [327, 223] on input "True" at bounding box center [324, 225] width 5 height 4
radio input "true"
click at [516, 252] on button "Submit" at bounding box center [533, 254] width 53 height 15
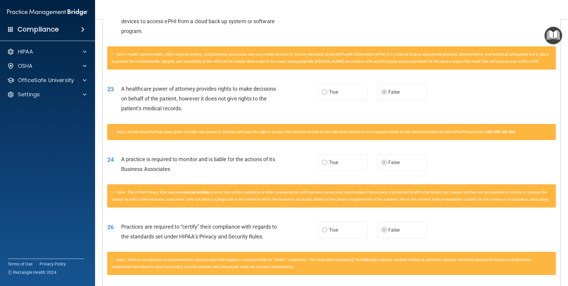
scroll to position [735, 0]
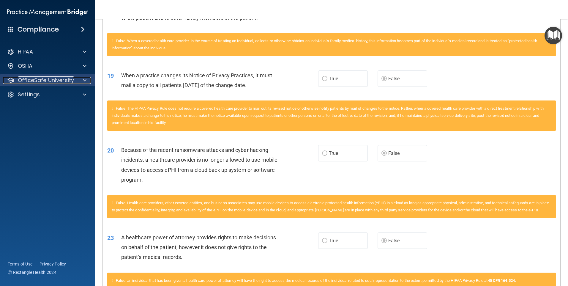
click at [68, 79] on p "OfficeSafe University" at bounding box center [46, 80] width 56 height 7
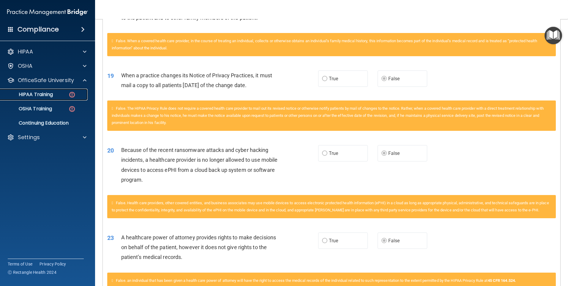
click at [70, 96] on img at bounding box center [71, 94] width 7 height 7
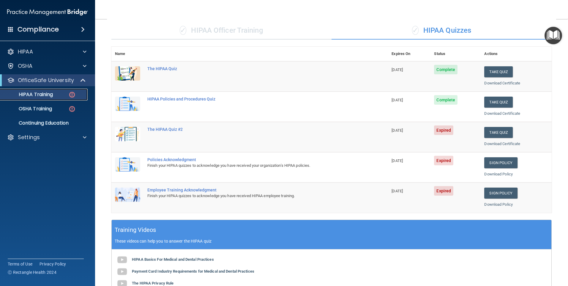
scroll to position [43, 0]
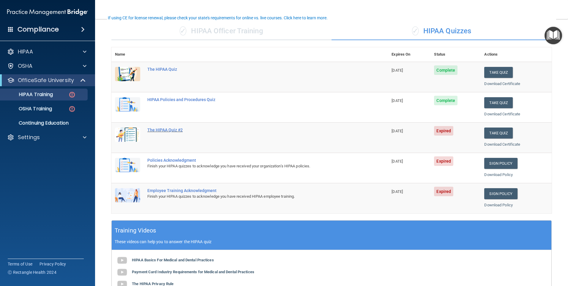
click at [166, 129] on div "The HIPAA Quiz #2" at bounding box center [252, 129] width 211 height 5
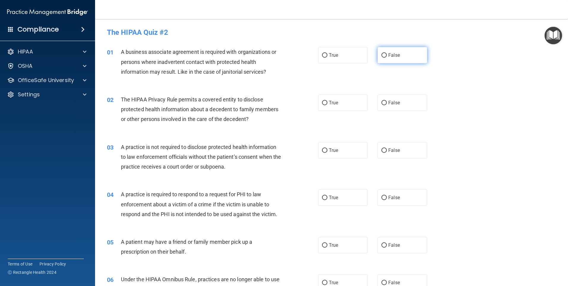
click at [381, 56] on input "False" at bounding box center [383, 55] width 5 height 4
radio input "true"
click at [347, 101] on label "True" at bounding box center [343, 102] width 50 height 16
click at [327, 101] on input "True" at bounding box center [324, 103] width 5 height 4
radio input "true"
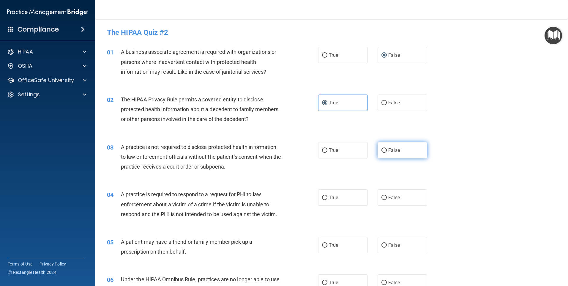
click at [392, 148] on span "False" at bounding box center [394, 150] width 12 height 6
click at [387, 148] on input "False" at bounding box center [383, 150] width 5 height 4
radio input "true"
click at [353, 200] on label "True" at bounding box center [343, 197] width 50 height 16
click at [327, 200] on input "True" at bounding box center [324, 197] width 5 height 4
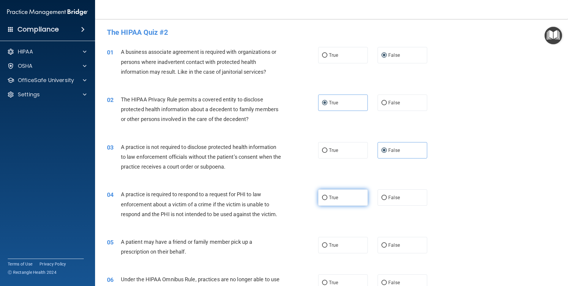
radio input "true"
click at [344, 249] on label "True" at bounding box center [343, 245] width 50 height 16
click at [327, 247] on input "True" at bounding box center [324, 245] width 5 height 4
radio input "true"
click at [395, 276] on label "False" at bounding box center [402, 282] width 50 height 16
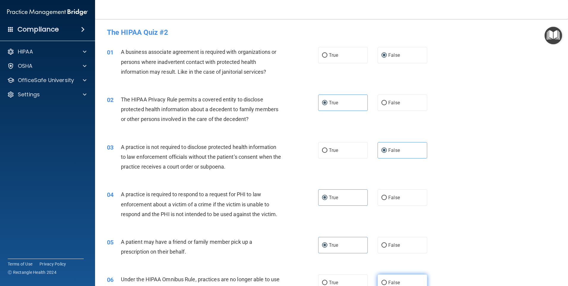
click at [387, 280] on input "False" at bounding box center [383, 282] width 5 height 4
radio input "true"
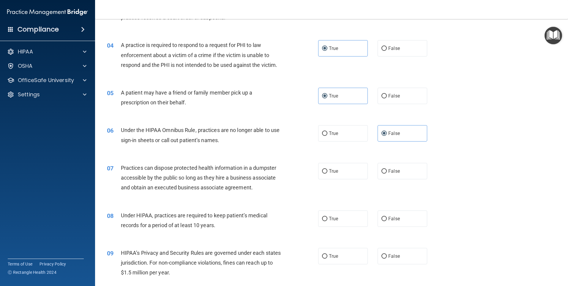
scroll to position [178, 0]
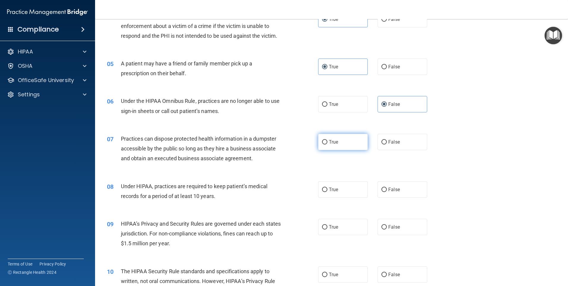
click at [322, 143] on input "True" at bounding box center [324, 142] width 5 height 4
radio input "true"
click at [404, 193] on label "False" at bounding box center [402, 189] width 50 height 16
click at [387, 192] on input "False" at bounding box center [383, 189] width 5 height 4
radio input "true"
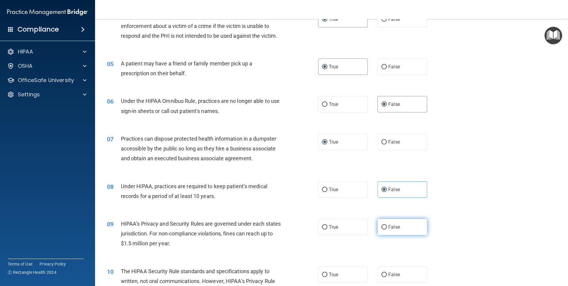
click at [399, 225] on label "False" at bounding box center [402, 227] width 50 height 16
click at [387, 225] on input "False" at bounding box center [383, 227] width 5 height 4
radio input "true"
click at [342, 270] on label "True" at bounding box center [343, 274] width 50 height 16
click at [327, 272] on input "True" at bounding box center [324, 274] width 5 height 4
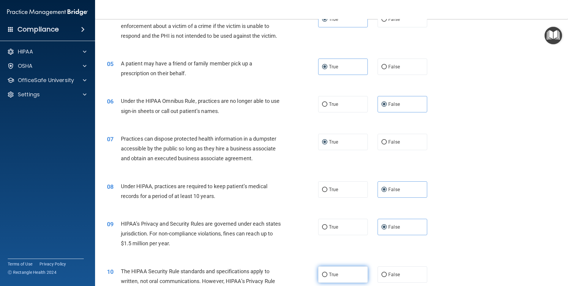
radio input "true"
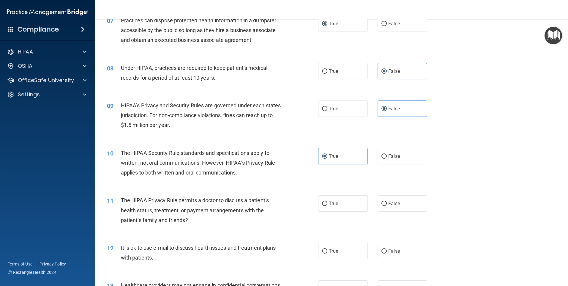
scroll to position [297, 0]
click at [339, 206] on label "True" at bounding box center [343, 203] width 50 height 16
click at [327, 205] on input "True" at bounding box center [324, 203] width 5 height 4
radio input "true"
click at [340, 254] on label "True" at bounding box center [343, 250] width 50 height 16
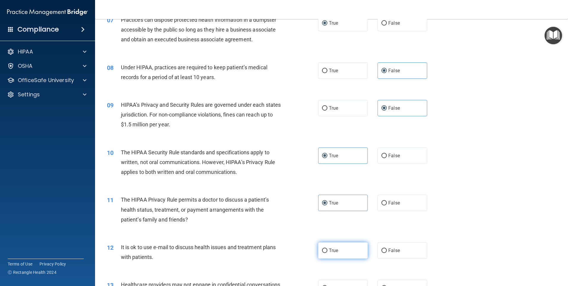
click at [327, 253] on input "True" at bounding box center [324, 250] width 5 height 4
radio input "true"
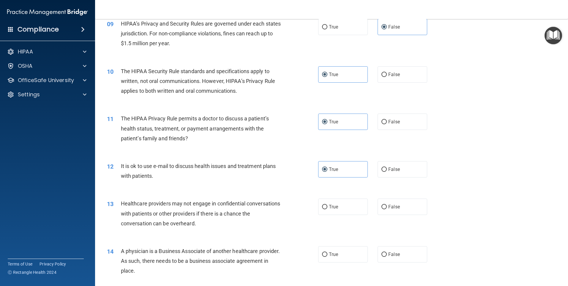
scroll to position [386, 0]
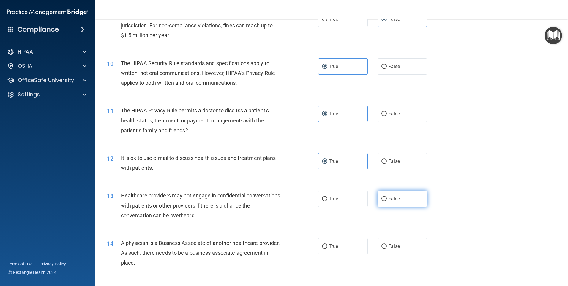
click at [391, 202] on label "False" at bounding box center [402, 198] width 50 height 16
click at [387, 201] on input "False" at bounding box center [383, 199] width 5 height 4
radio input "true"
click at [394, 242] on label "False" at bounding box center [402, 246] width 50 height 16
click at [387, 244] on input "False" at bounding box center [383, 246] width 5 height 4
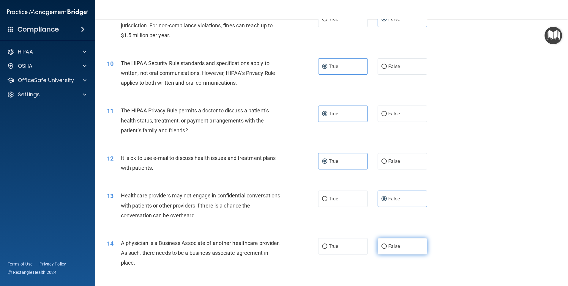
radio input "true"
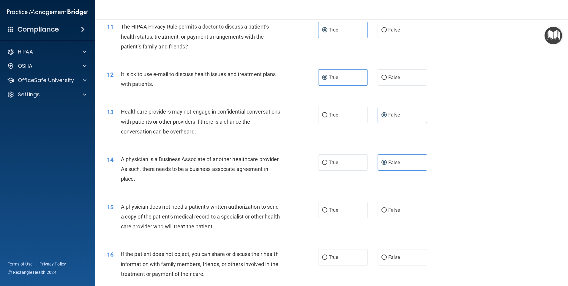
scroll to position [475, 0]
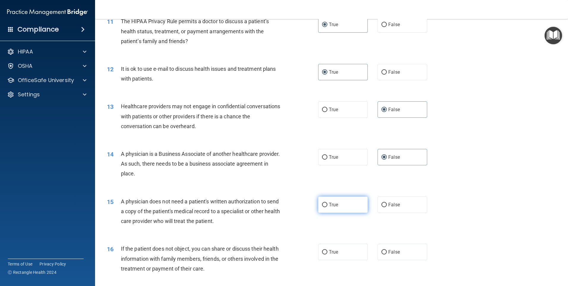
click at [333, 208] on label "True" at bounding box center [343, 204] width 50 height 16
click at [327, 207] on input "True" at bounding box center [324, 205] width 5 height 4
radio input "true"
click at [333, 252] on span "True" at bounding box center [333, 252] width 9 height 6
click at [327, 252] on input "True" at bounding box center [324, 252] width 5 height 4
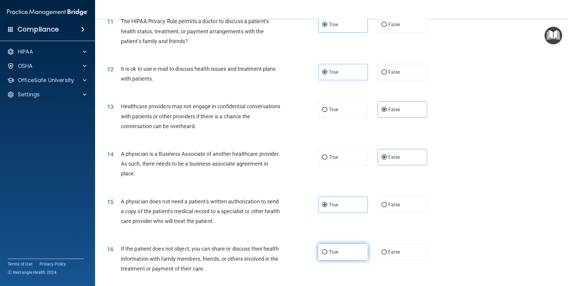
radio input "true"
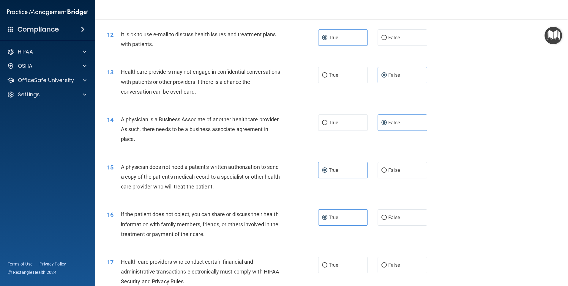
scroll to position [594, 0]
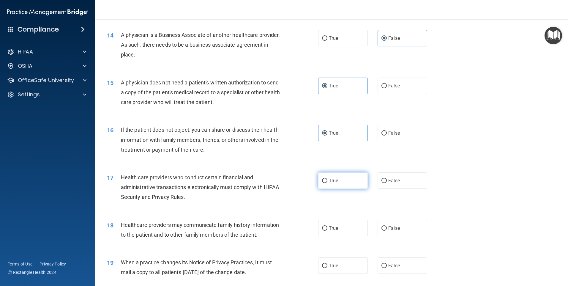
click at [333, 180] on span "True" at bounding box center [333, 181] width 9 height 6
click at [327, 180] on input "True" at bounding box center [324, 181] width 5 height 4
radio input "true"
click at [405, 231] on label "False" at bounding box center [402, 228] width 50 height 16
click at [387, 230] on input "False" at bounding box center [383, 228] width 5 height 4
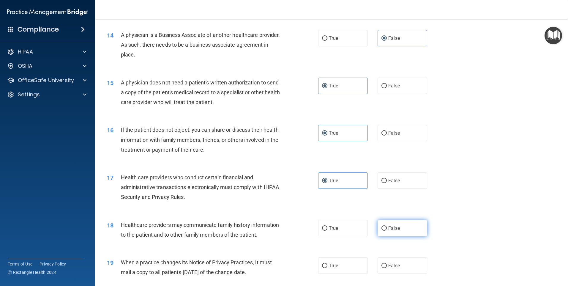
radio input "true"
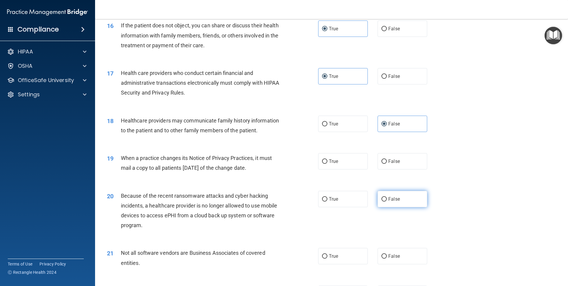
scroll to position [713, 0]
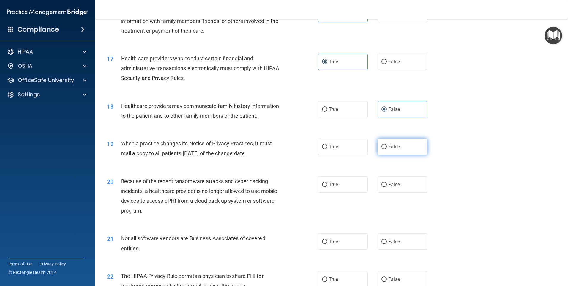
click at [392, 150] on label "False" at bounding box center [402, 146] width 50 height 16
click at [387, 149] on input "False" at bounding box center [383, 147] width 5 height 4
radio input "true"
click at [397, 185] on label "False" at bounding box center [402, 184] width 50 height 16
click at [387, 185] on input "False" at bounding box center [383, 184] width 5 height 4
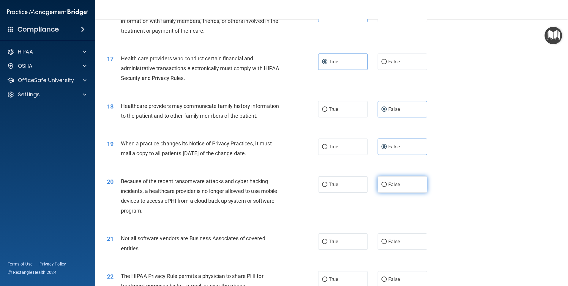
radio input "true"
click at [347, 238] on label "True" at bounding box center [343, 241] width 50 height 16
click at [327, 239] on input "True" at bounding box center [324, 241] width 5 height 4
radio input "true"
click at [343, 279] on label "True" at bounding box center [343, 279] width 50 height 16
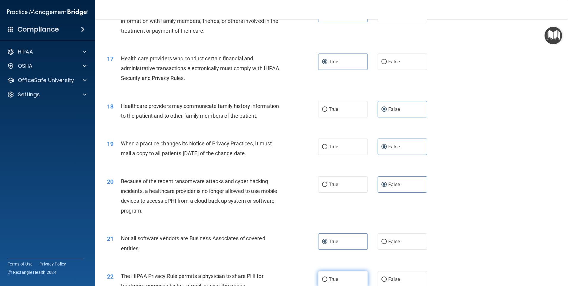
click at [327, 279] on input "True" at bounding box center [324, 279] width 5 height 4
radio input "true"
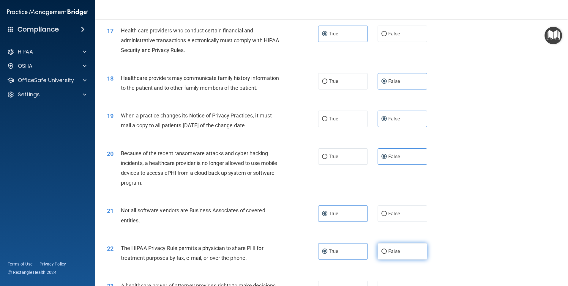
scroll to position [772, 0]
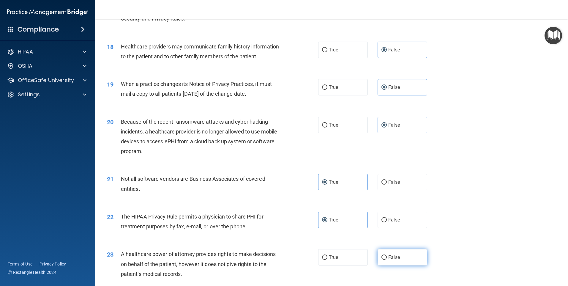
click at [397, 258] on label "False" at bounding box center [402, 257] width 50 height 16
click at [387, 258] on input "False" at bounding box center [383, 257] width 5 height 4
radio input "true"
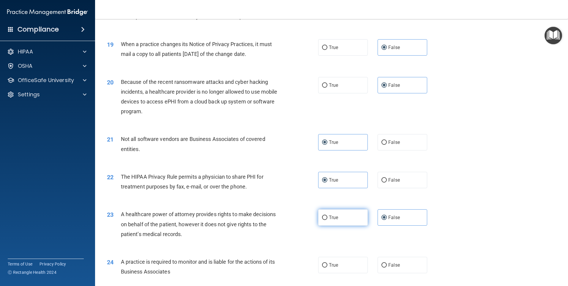
scroll to position [891, 0]
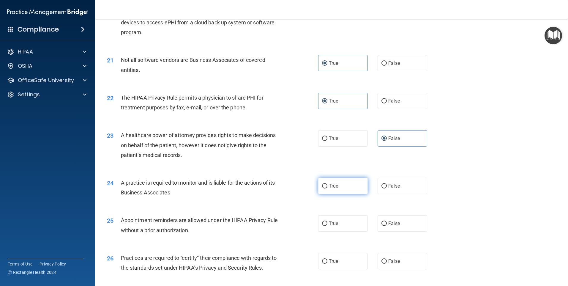
click at [358, 190] on label "True" at bounding box center [343, 186] width 50 height 16
click at [327, 188] on input "True" at bounding box center [324, 186] width 5 height 4
radio input "true"
click at [354, 216] on label "True" at bounding box center [343, 223] width 50 height 16
click at [327, 221] on input "True" at bounding box center [324, 223] width 5 height 4
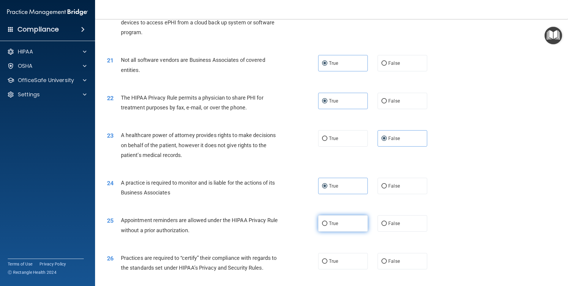
radio input "true"
click at [351, 264] on label "True" at bounding box center [343, 261] width 50 height 16
click at [327, 263] on input "True" at bounding box center [324, 261] width 5 height 4
radio input "true"
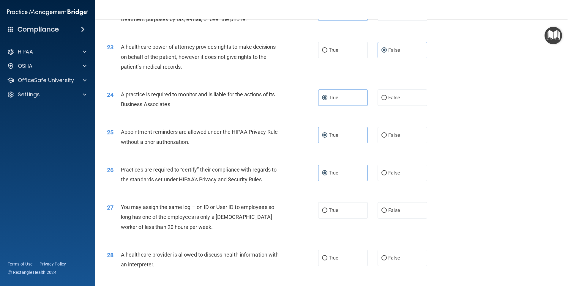
scroll to position [980, 0]
click at [394, 94] on span "False" at bounding box center [394, 97] width 12 height 6
click at [387, 95] on input "False" at bounding box center [383, 97] width 5 height 4
radio input "true"
radio input "false"
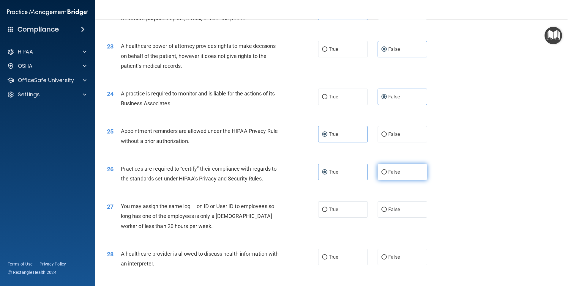
click at [388, 172] on span "False" at bounding box center [394, 172] width 12 height 6
click at [386, 172] on input "False" at bounding box center [383, 172] width 5 height 4
radio input "true"
radio input "false"
click at [388, 216] on label "False" at bounding box center [402, 209] width 50 height 16
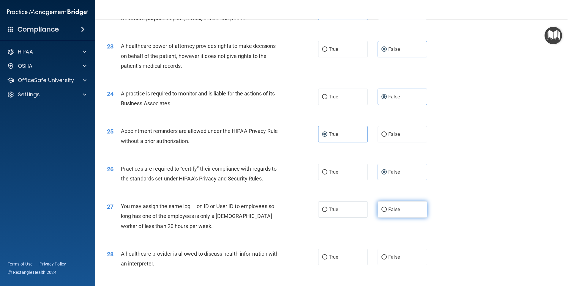
click at [387, 212] on input "False" at bounding box center [383, 209] width 5 height 4
radio input "true"
click at [344, 259] on label "True" at bounding box center [343, 257] width 50 height 16
click at [327, 259] on input "True" at bounding box center [324, 257] width 5 height 4
radio input "true"
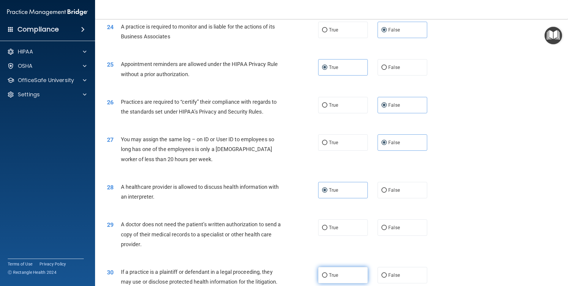
scroll to position [1069, 0]
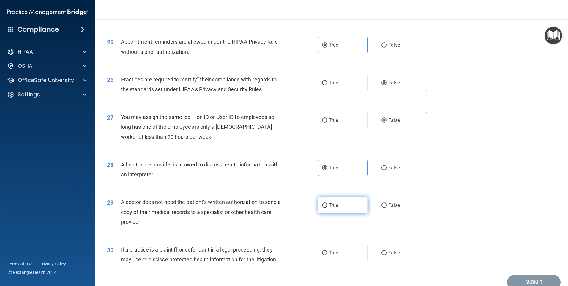
click at [340, 209] on label "True" at bounding box center [343, 205] width 50 height 16
click at [327, 208] on input "True" at bounding box center [324, 205] width 5 height 4
radio input "true"
click at [345, 254] on label "True" at bounding box center [343, 252] width 50 height 16
click at [327, 254] on input "True" at bounding box center [324, 253] width 5 height 4
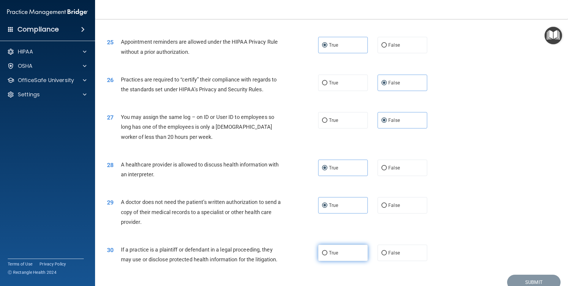
radio input "true"
click at [520, 278] on button "Submit" at bounding box center [533, 281] width 53 height 15
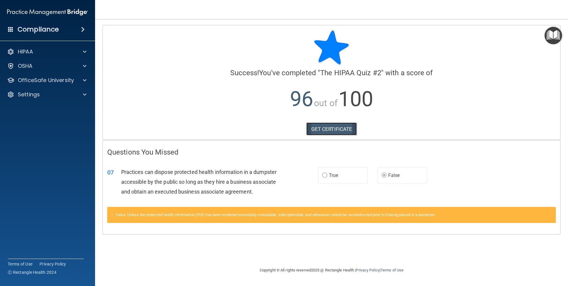
click at [352, 127] on link "GET CERTIFICATE" at bounding box center [331, 128] width 51 height 13
click at [47, 76] on div "OfficeSafe University" at bounding box center [47, 80] width 95 height 12
click at [50, 77] on p "OfficeSafe University" at bounding box center [46, 80] width 56 height 7
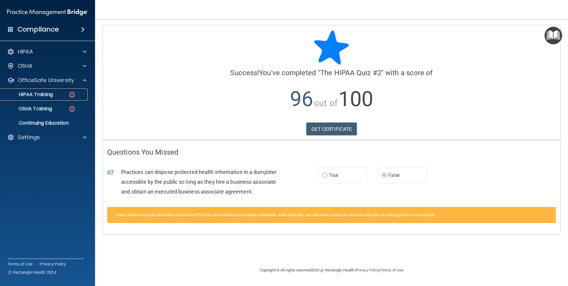
click at [59, 97] on div "HIPAA Training" at bounding box center [44, 94] width 81 height 6
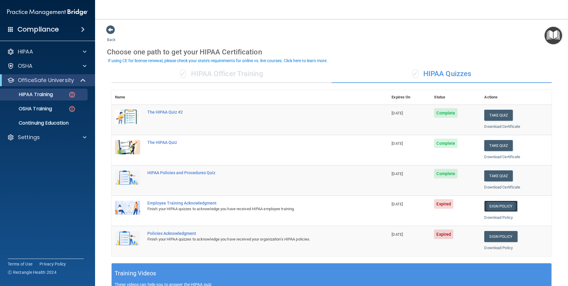
click at [503, 207] on link "Sign Policy" at bounding box center [500, 205] width 33 height 11
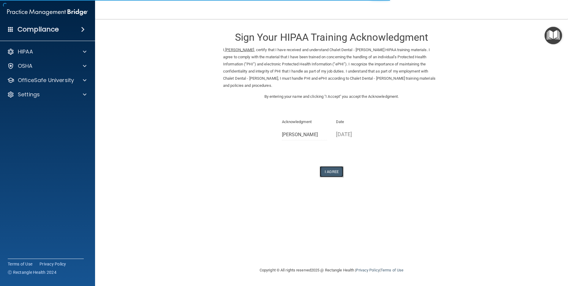
click at [335, 170] on button "I Agree" at bounding box center [332, 171] width 24 height 11
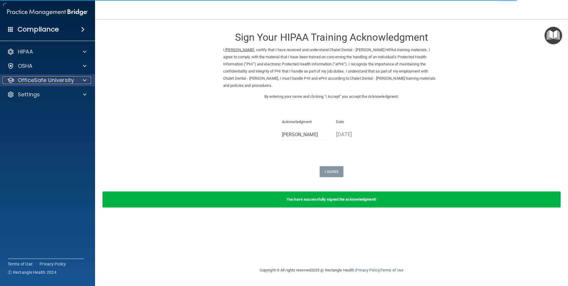
click at [54, 81] on p "OfficeSafe University" at bounding box center [46, 80] width 56 height 7
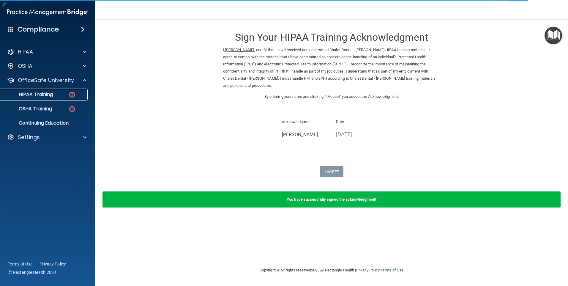
click at [55, 96] on div "HIPAA Training" at bounding box center [44, 94] width 81 height 6
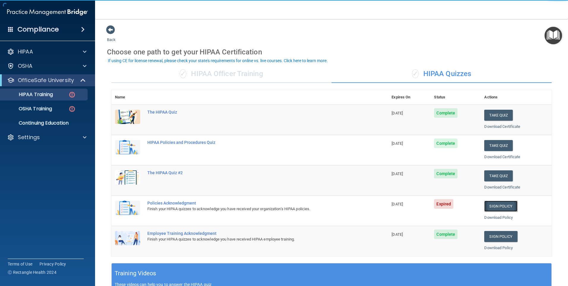
click at [496, 205] on link "Sign Policy" at bounding box center [500, 205] width 33 height 11
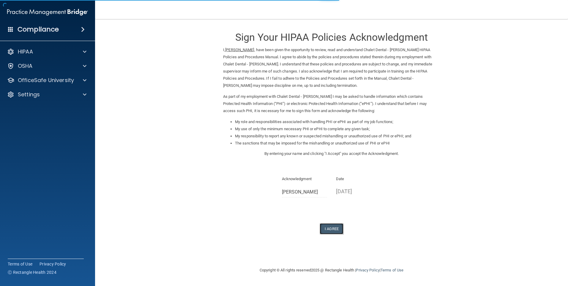
click at [330, 225] on button "I Agree" at bounding box center [332, 228] width 24 height 11
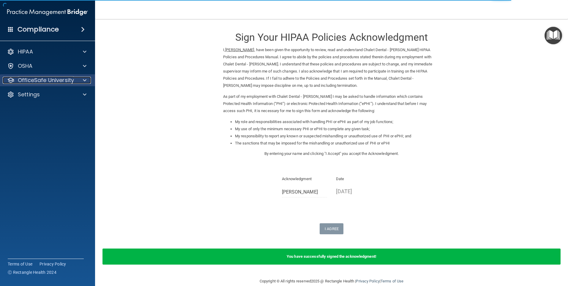
click at [40, 82] on p "OfficeSafe University" at bounding box center [46, 80] width 56 height 7
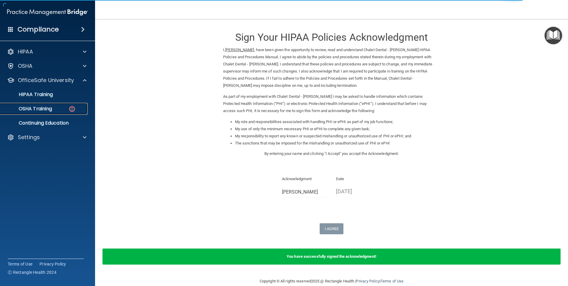
click at [46, 106] on p "OSHA Training" at bounding box center [28, 109] width 48 height 6
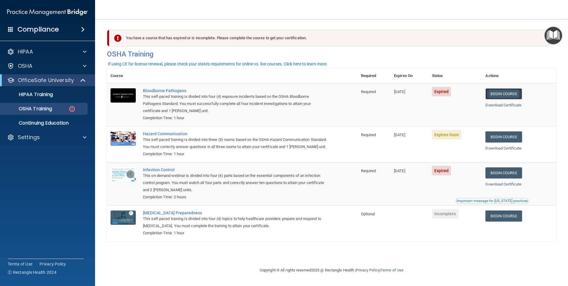
click at [504, 93] on link "Begin Course" at bounding box center [503, 93] width 36 height 11
